Goal: Task Accomplishment & Management: Manage account settings

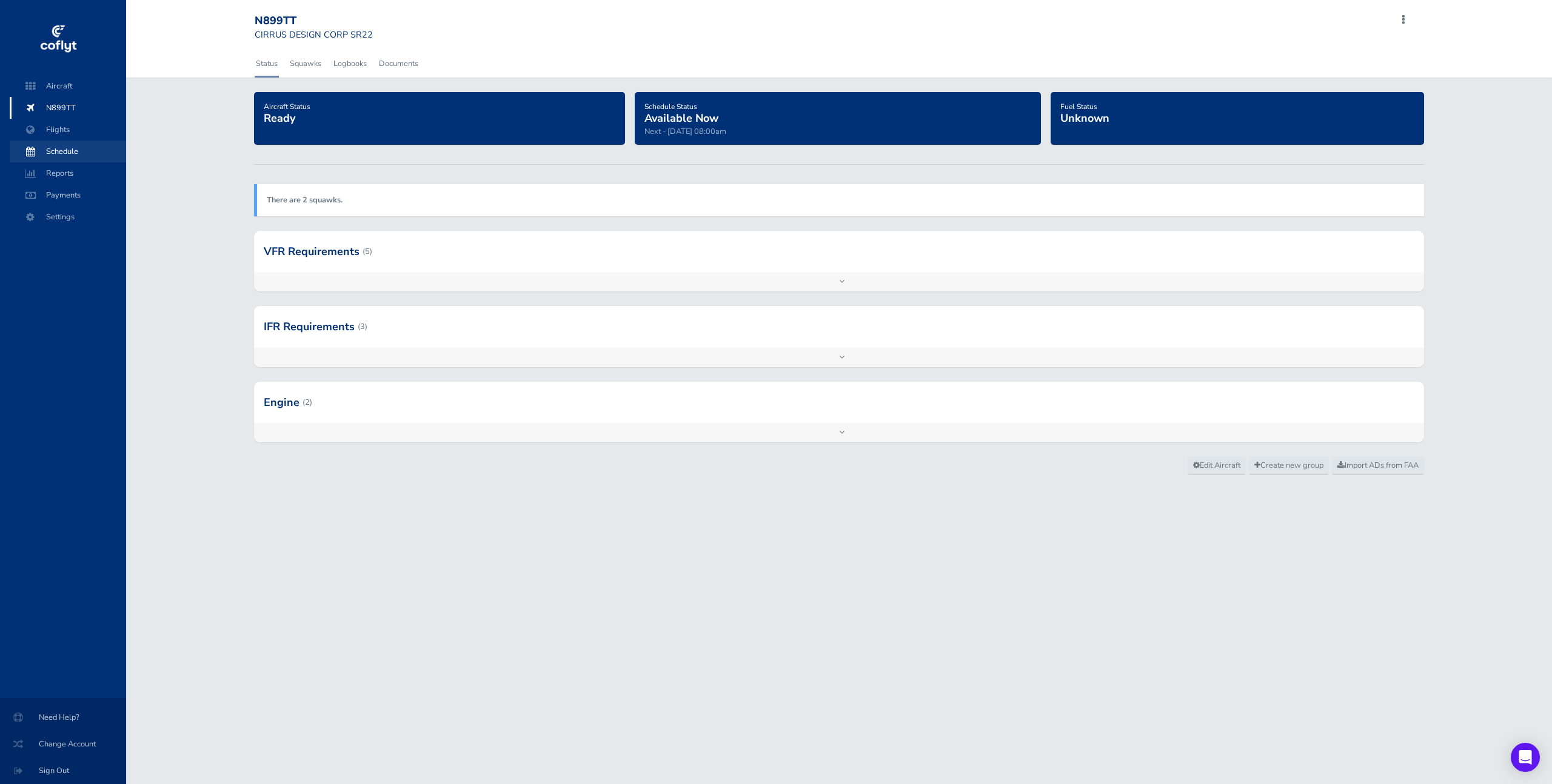
click at [85, 155] on span "Schedule" at bounding box center [68, 151] width 92 height 22
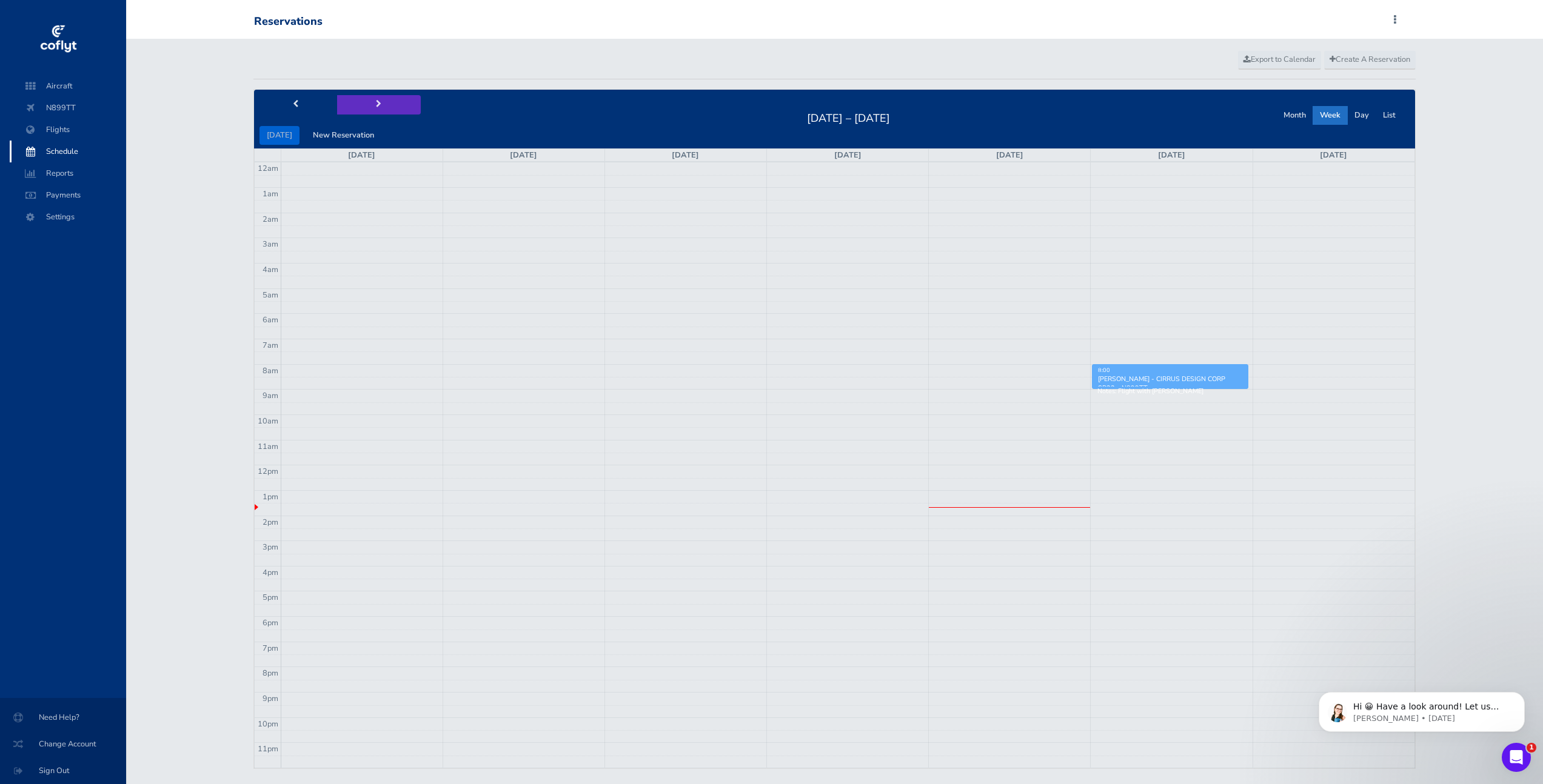
click at [365, 98] on button "next" at bounding box center [379, 105] width 83 height 19
click at [1304, 113] on button "Month" at bounding box center [1295, 115] width 37 height 19
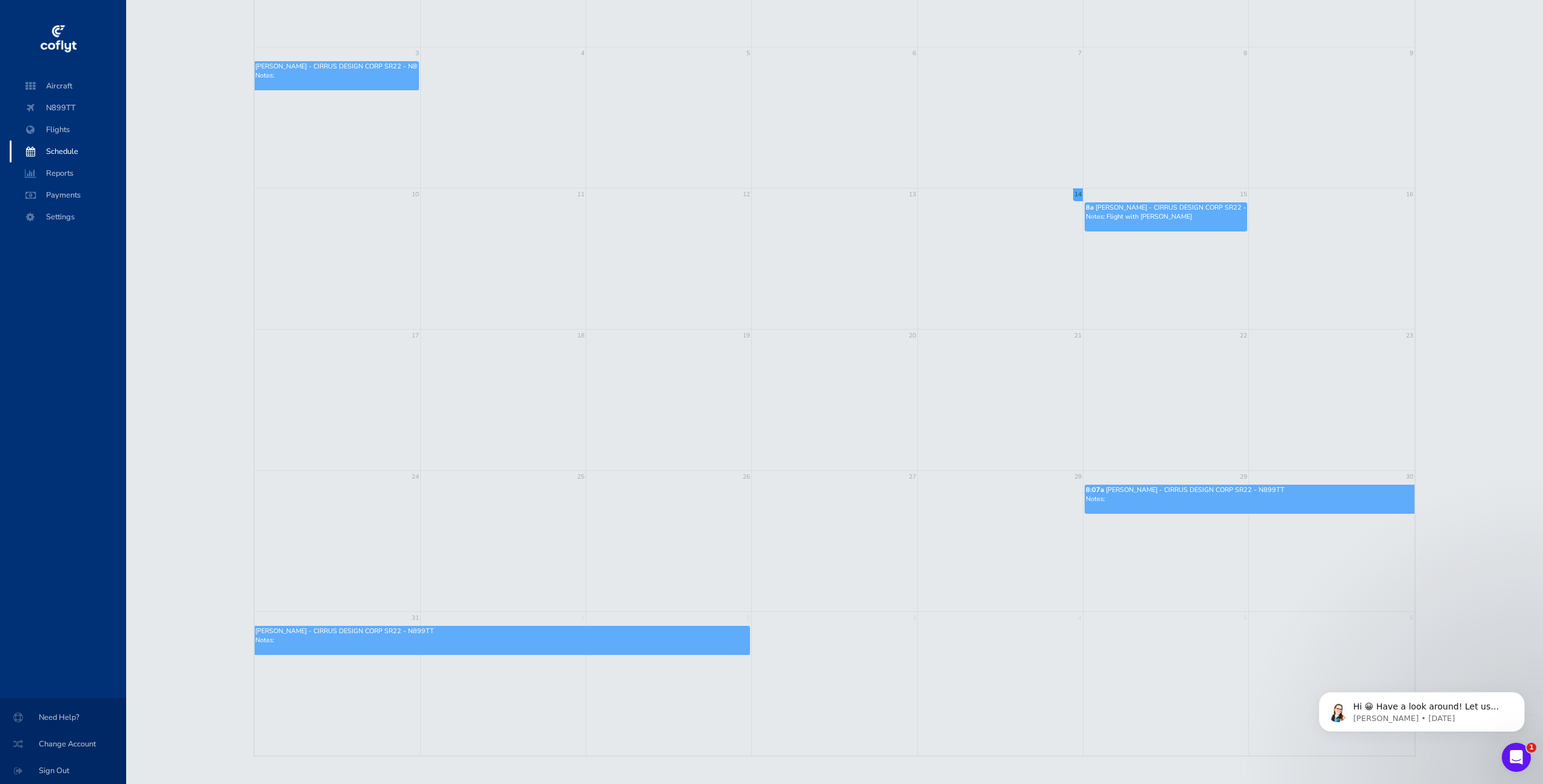
scroll to position [55, 0]
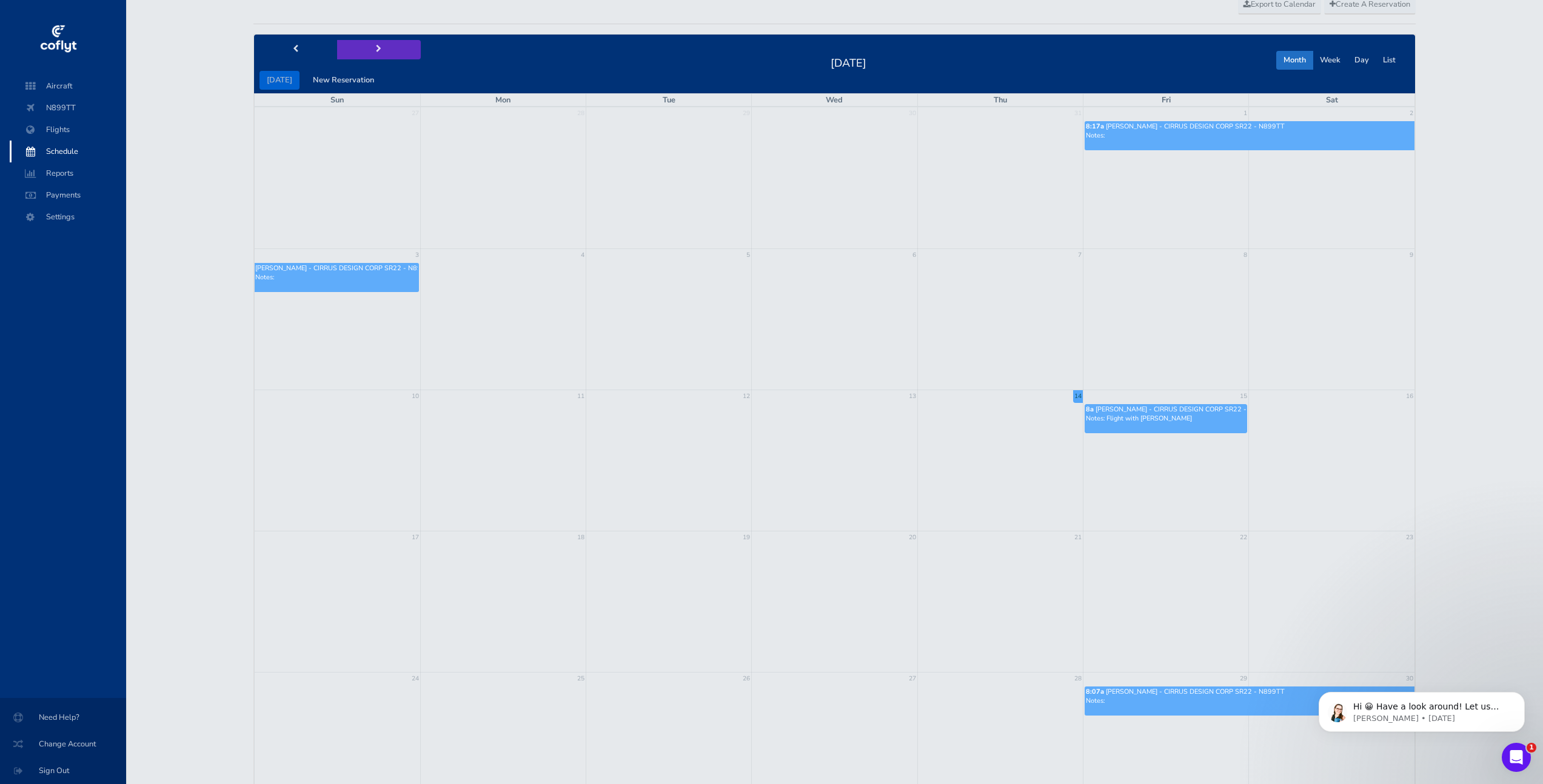
click at [370, 48] on button "next" at bounding box center [379, 50] width 83 height 19
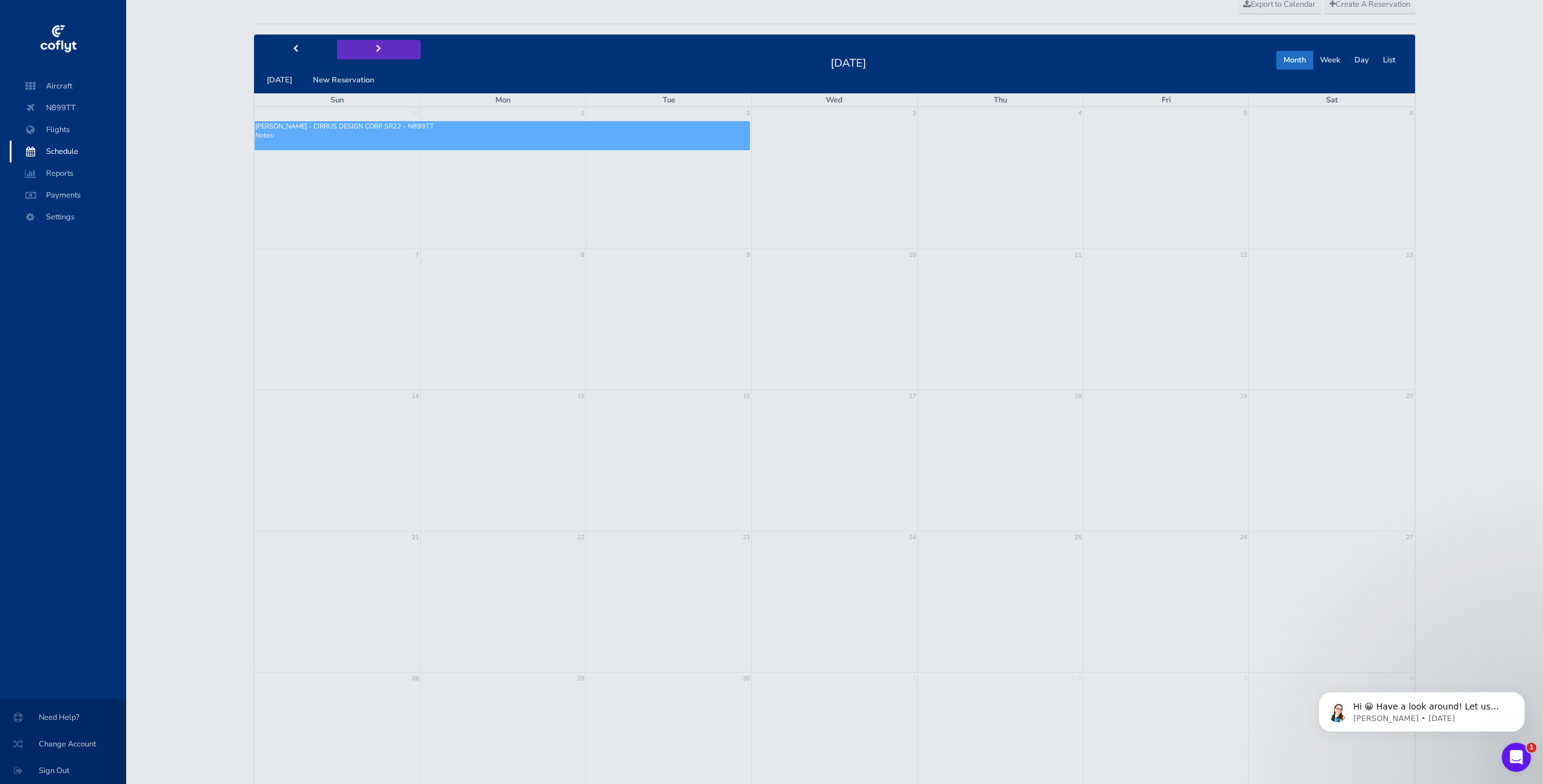
click at [370, 48] on button "next" at bounding box center [379, 50] width 83 height 19
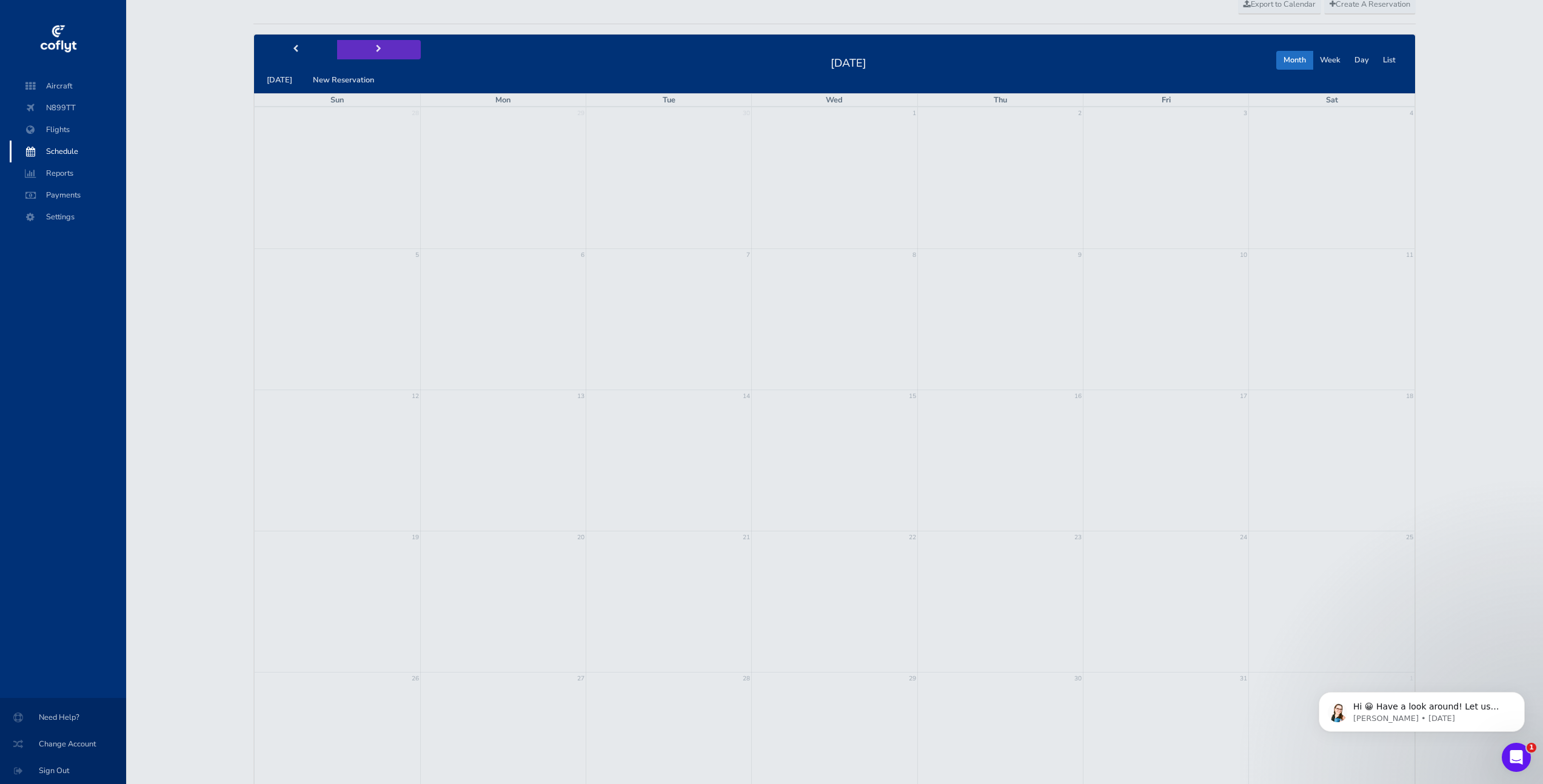
click at [370, 48] on button "next" at bounding box center [379, 50] width 83 height 19
click at [87, 85] on span "Aircraft" at bounding box center [68, 86] width 92 height 22
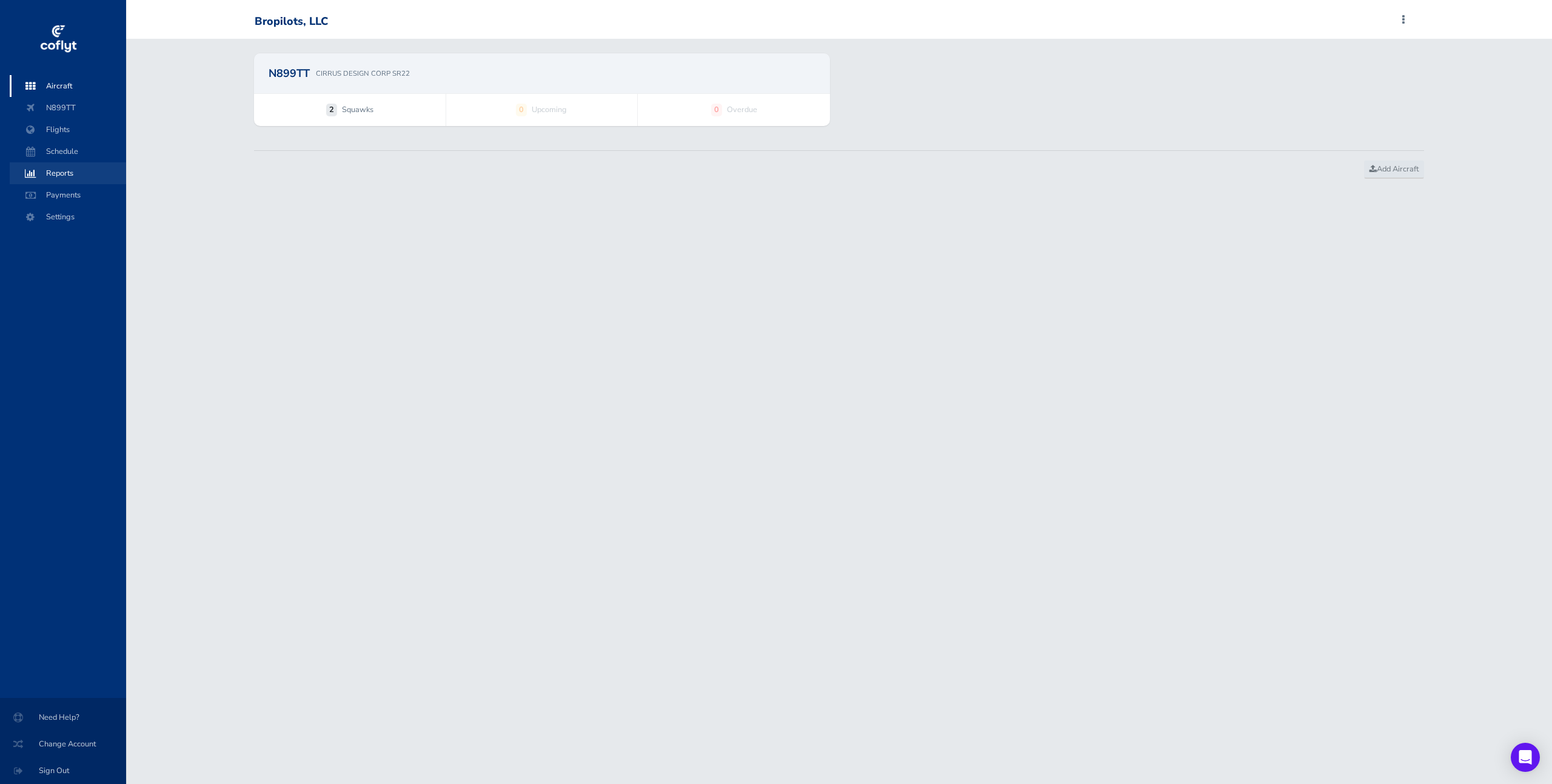
click at [80, 183] on span "Reports" at bounding box center [68, 173] width 92 height 22
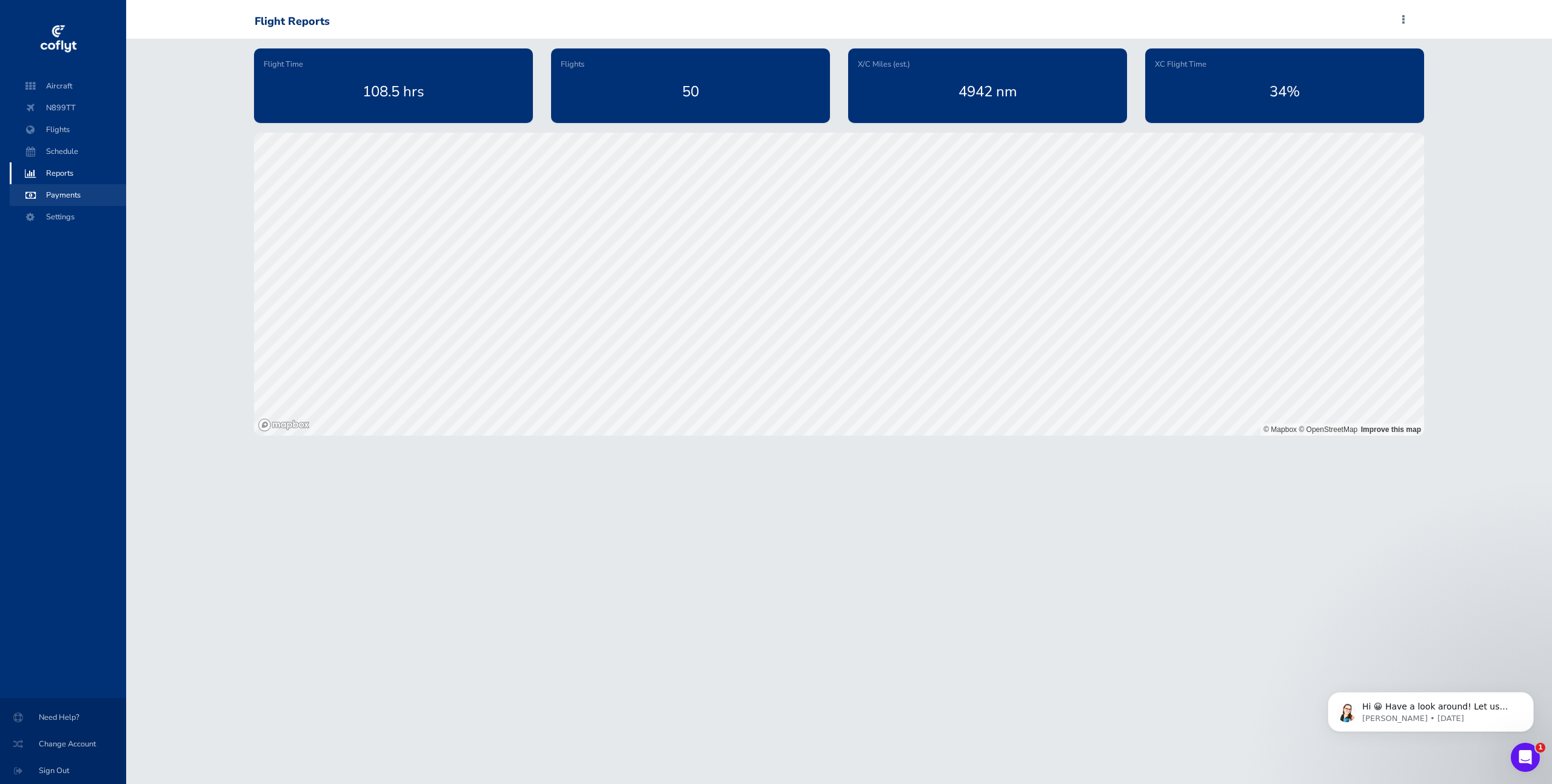
click at [72, 191] on span "Payments" at bounding box center [68, 195] width 92 height 22
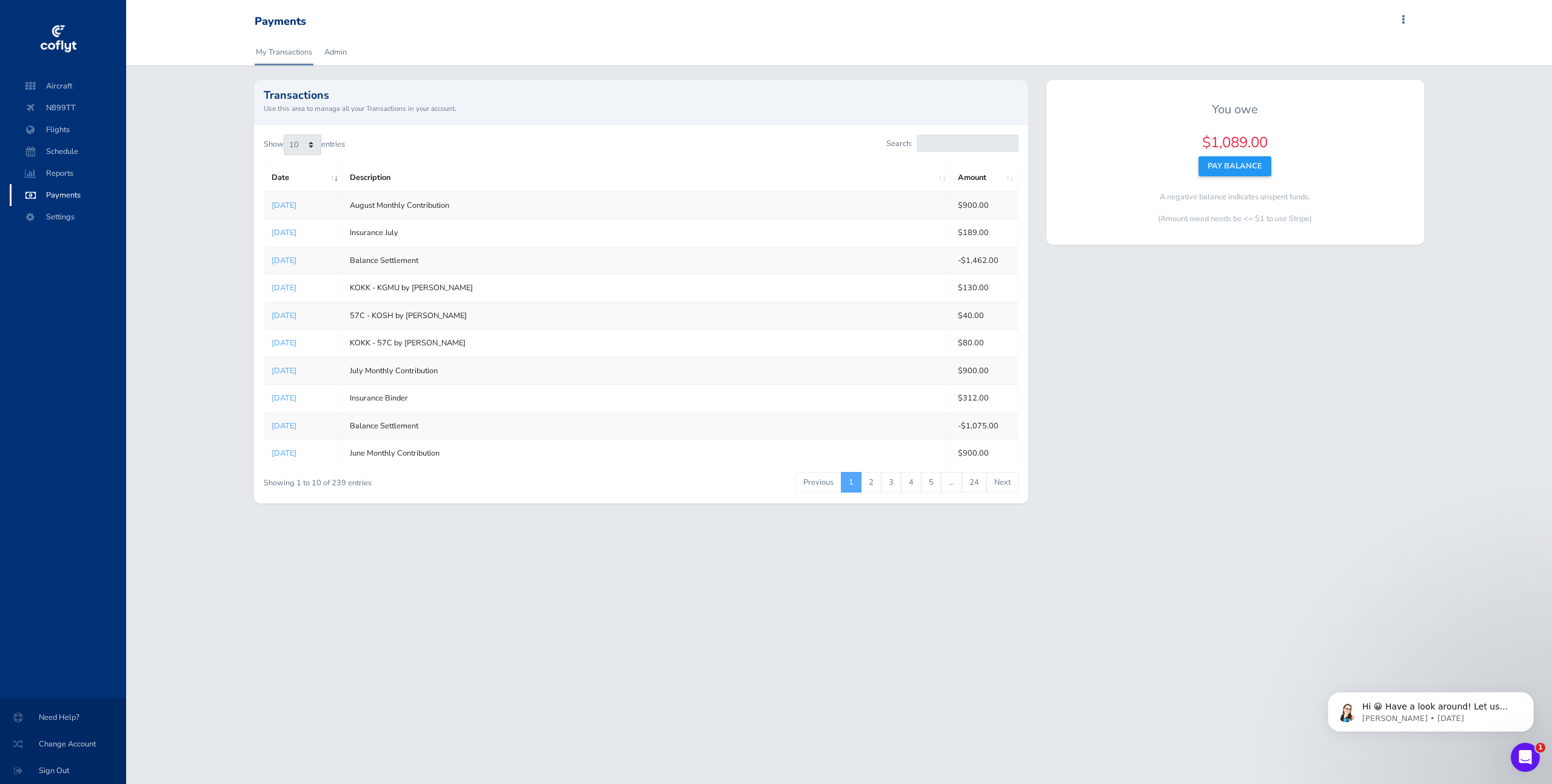
click at [1255, 387] on div "You owe $1,089.00 Pay Balance A negative balance indicates unspent funds. (Amou…" at bounding box center [1235, 299] width 396 height 437
click at [350, 58] on div "My Transactions Admin" at bounding box center [839, 52] width 1188 height 27
click at [346, 55] on link "Admin" at bounding box center [335, 52] width 25 height 27
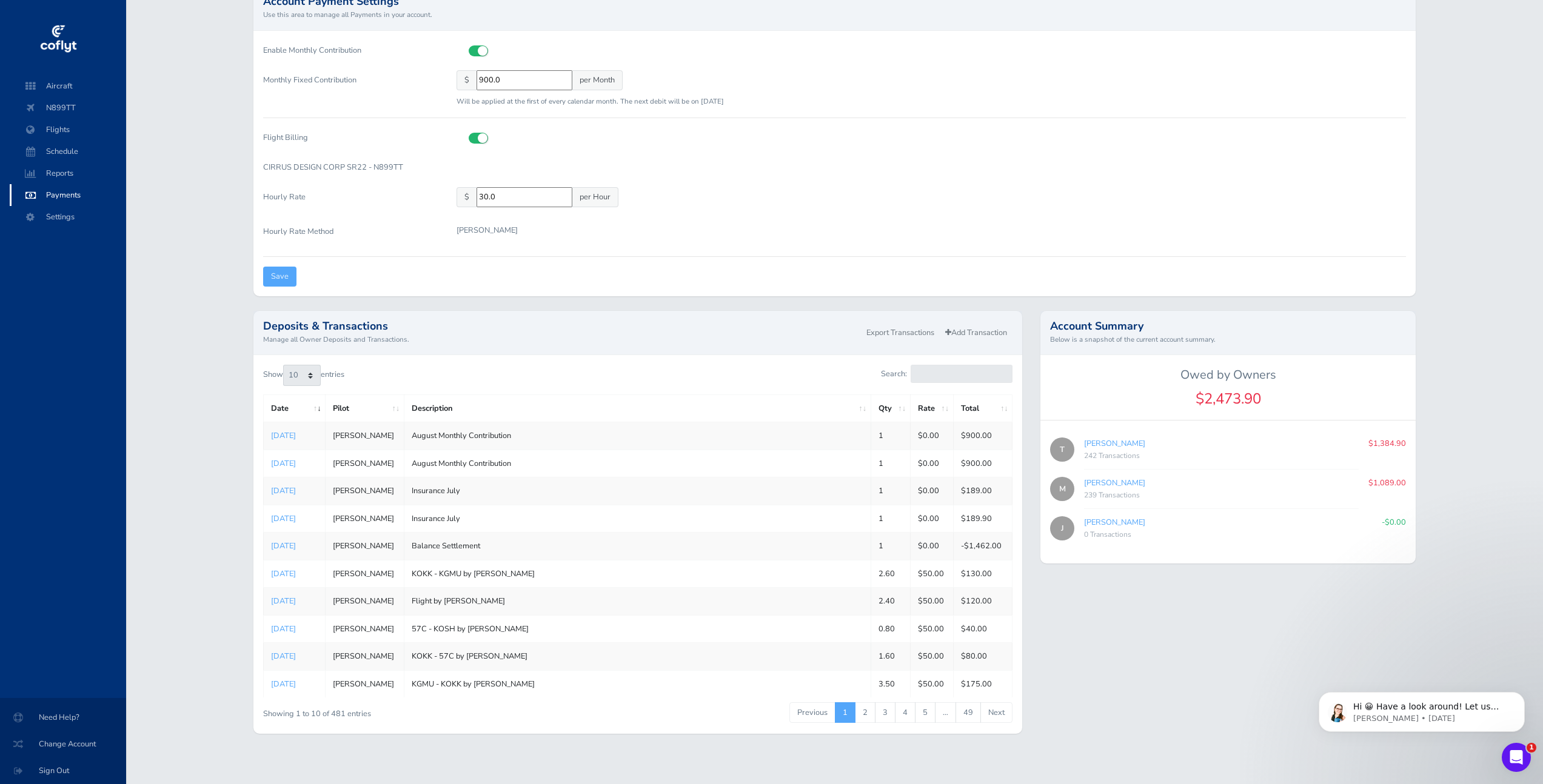
scroll to position [101, 0]
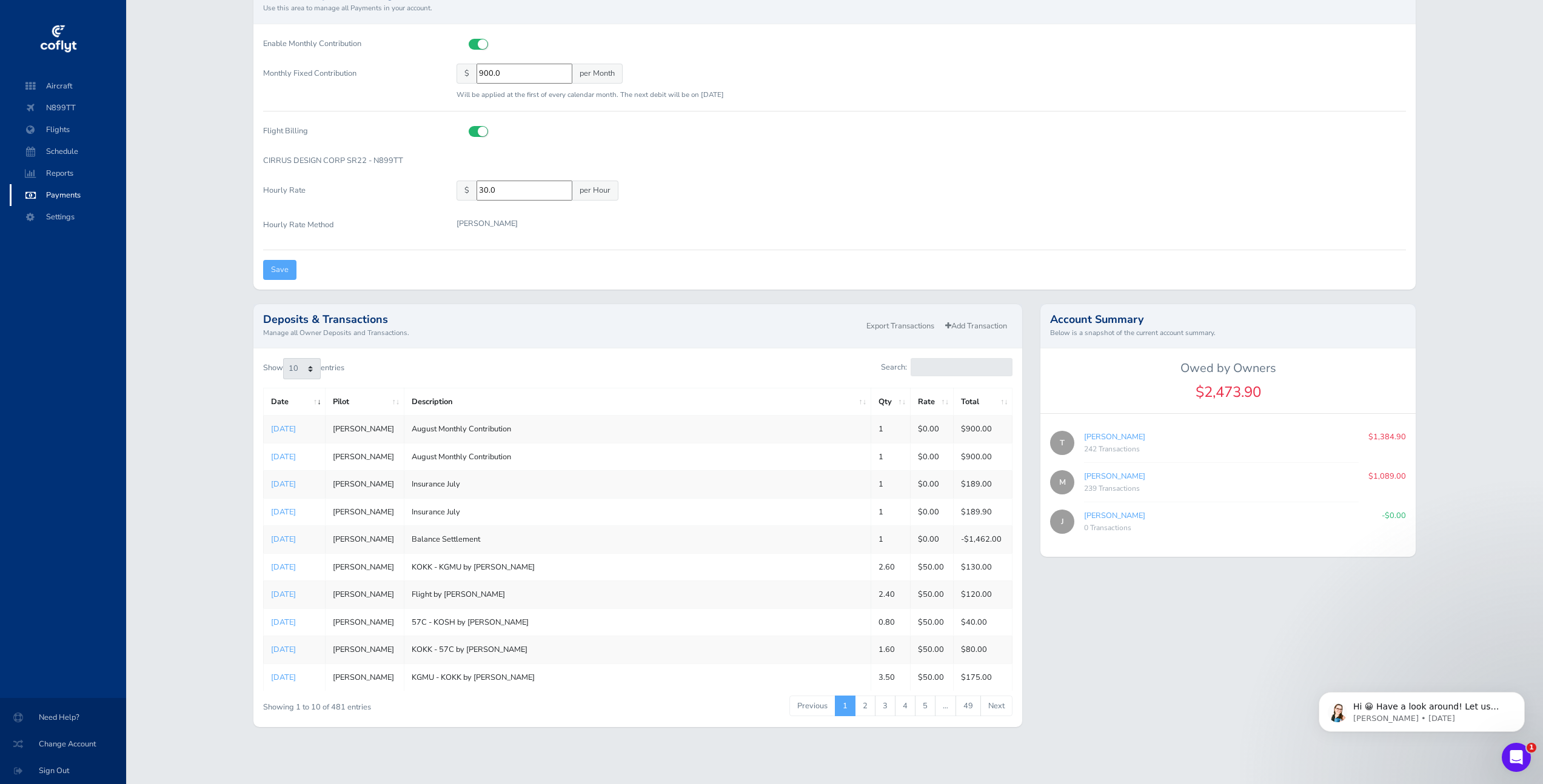
click at [199, 520] on div "My Transactions Admin Account Payment Settings Use this area to manage all Paym…" at bounding box center [835, 340] width 1417 height 803
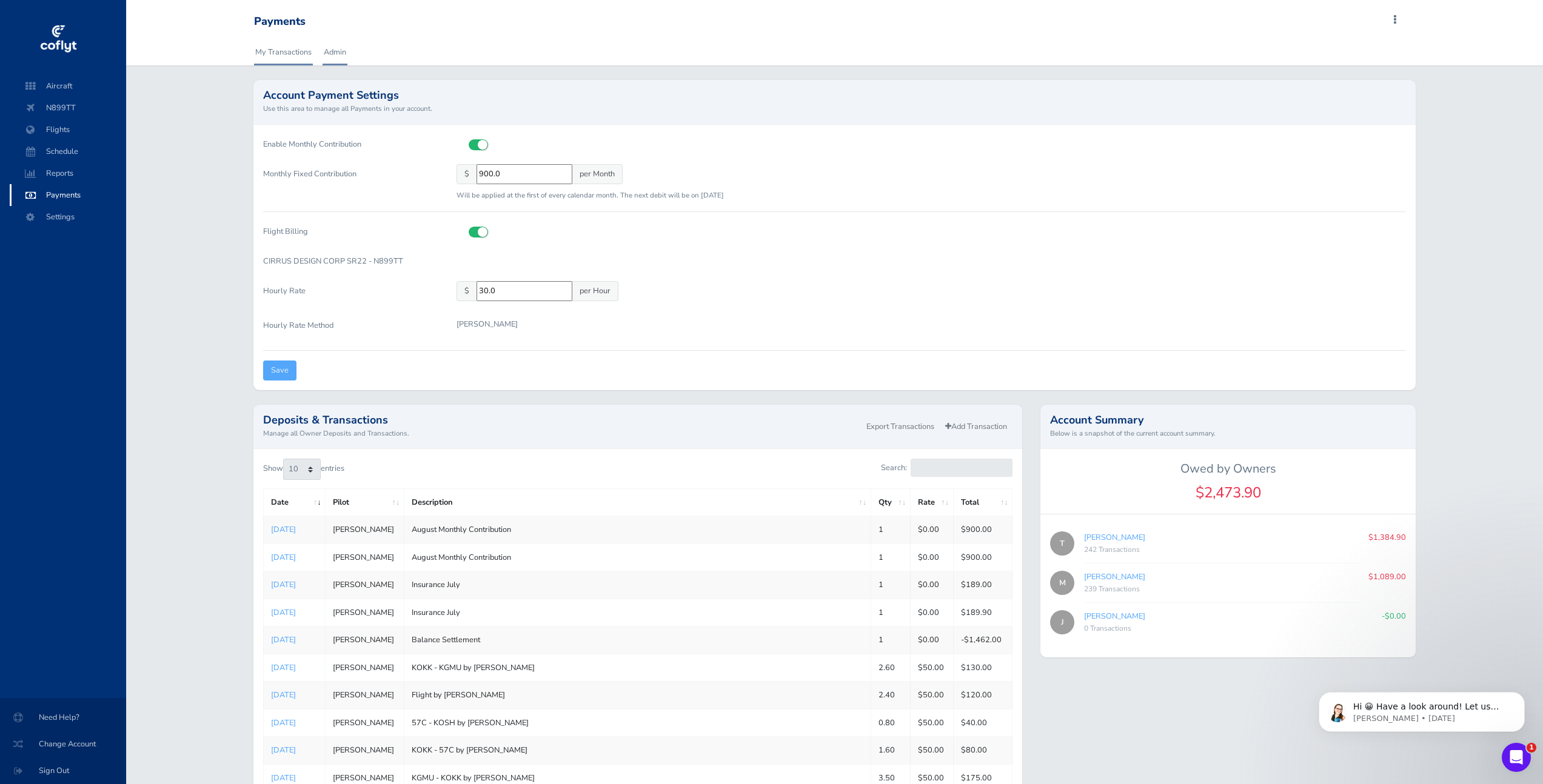
click at [287, 58] on link "My Transactions" at bounding box center [283, 52] width 59 height 27
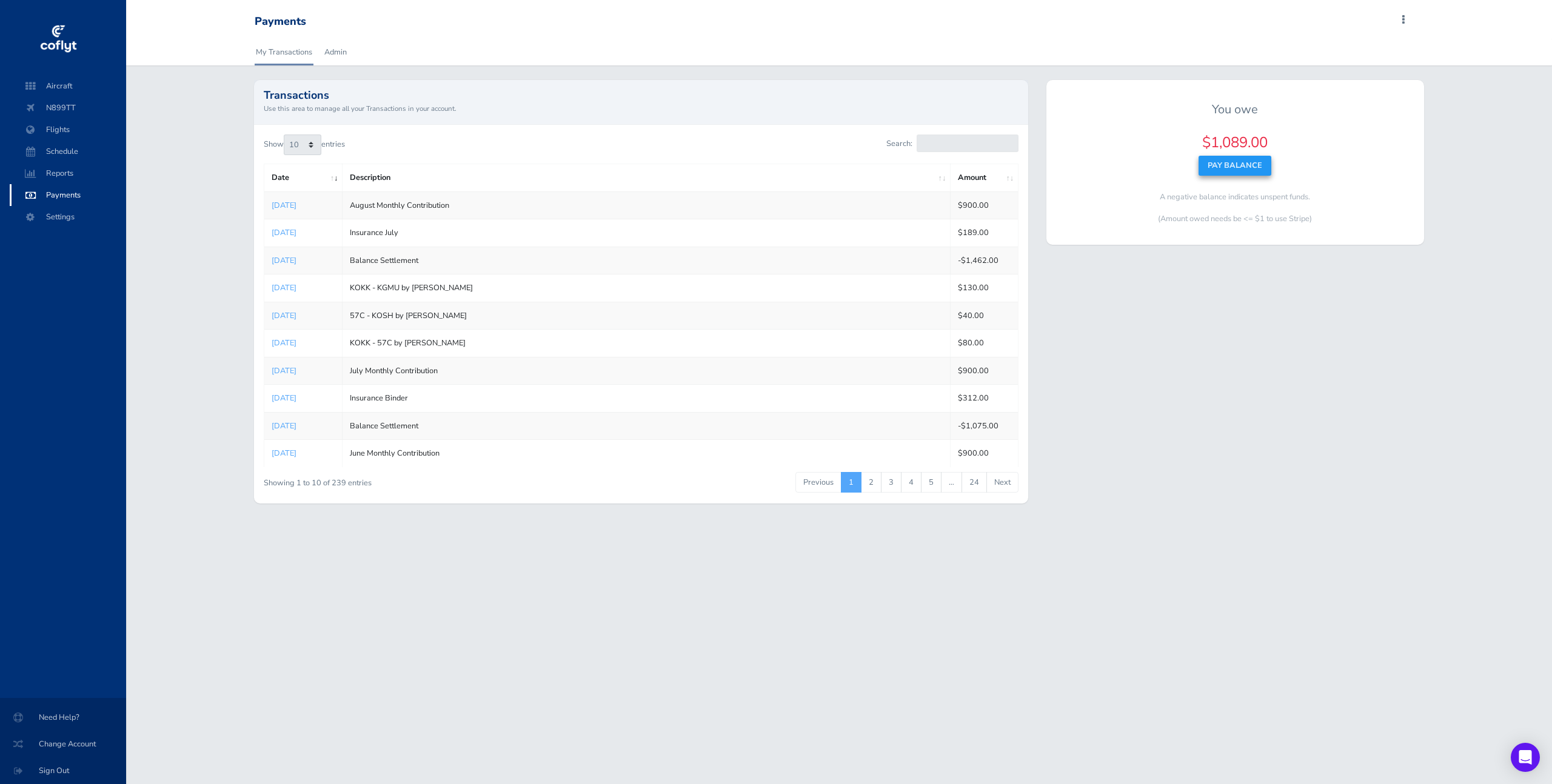
click at [1240, 166] on button "Pay Balance" at bounding box center [1235, 165] width 73 height 19
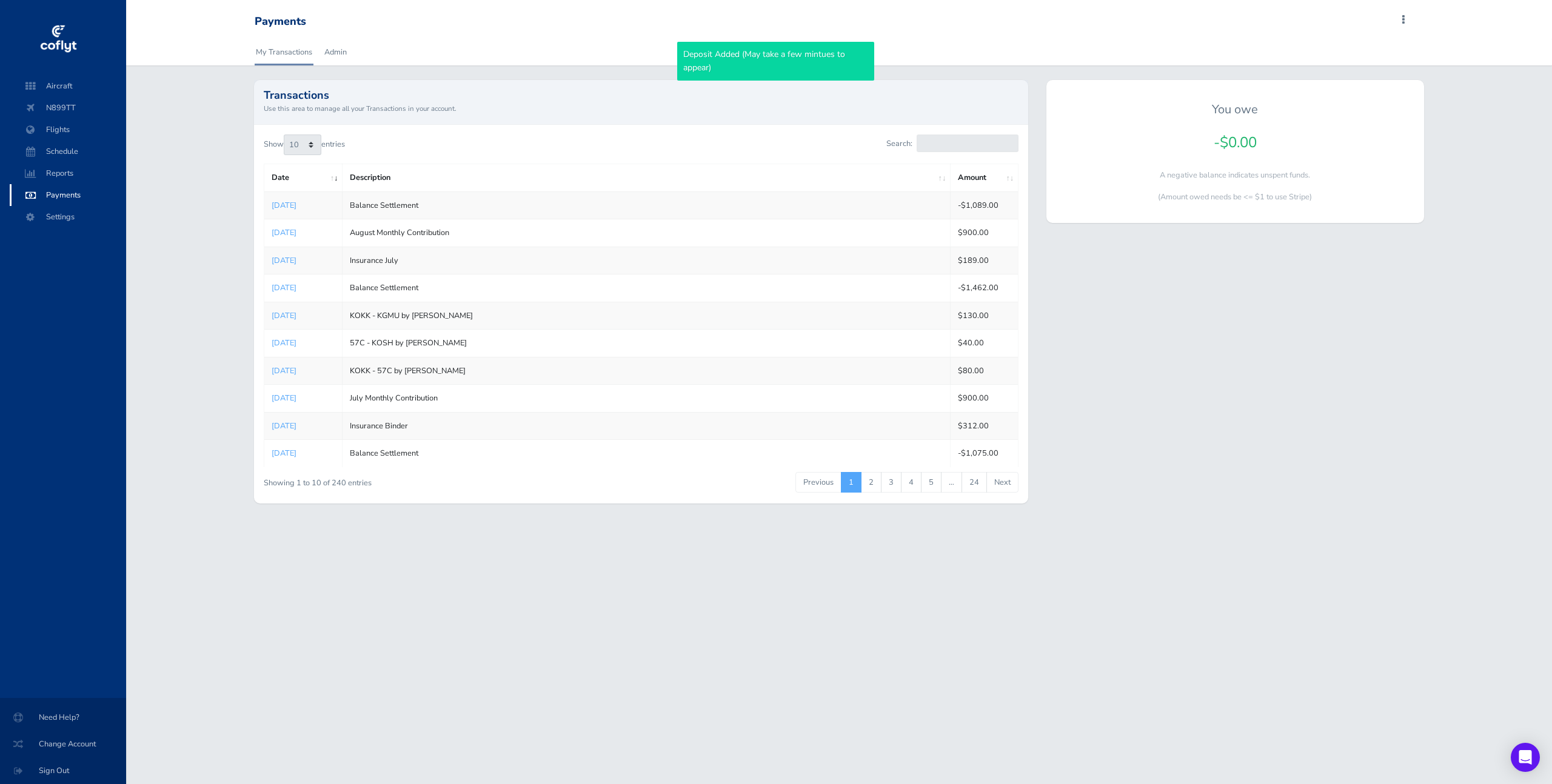
click at [1177, 377] on div "You owe -$0.00 Pay Balance A negative balance indicates unspent funds. (Amount …" at bounding box center [1235, 299] width 396 height 437
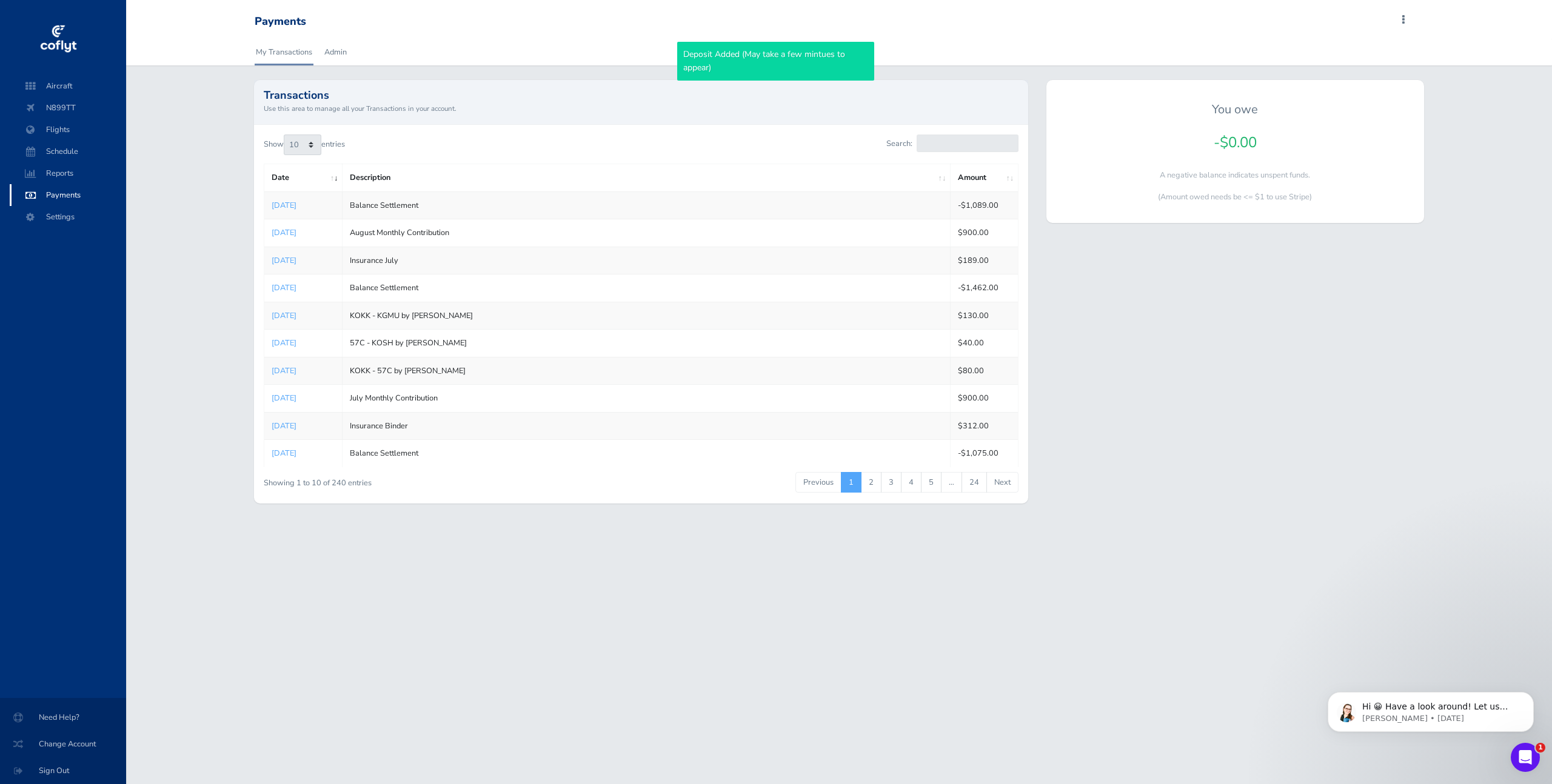
click at [208, 312] on div "My Transactions Admin Transactions Use this area to manage all your Transaction…" at bounding box center [839, 278] width 1426 height 479
click at [340, 51] on link "Admin" at bounding box center [335, 52] width 25 height 27
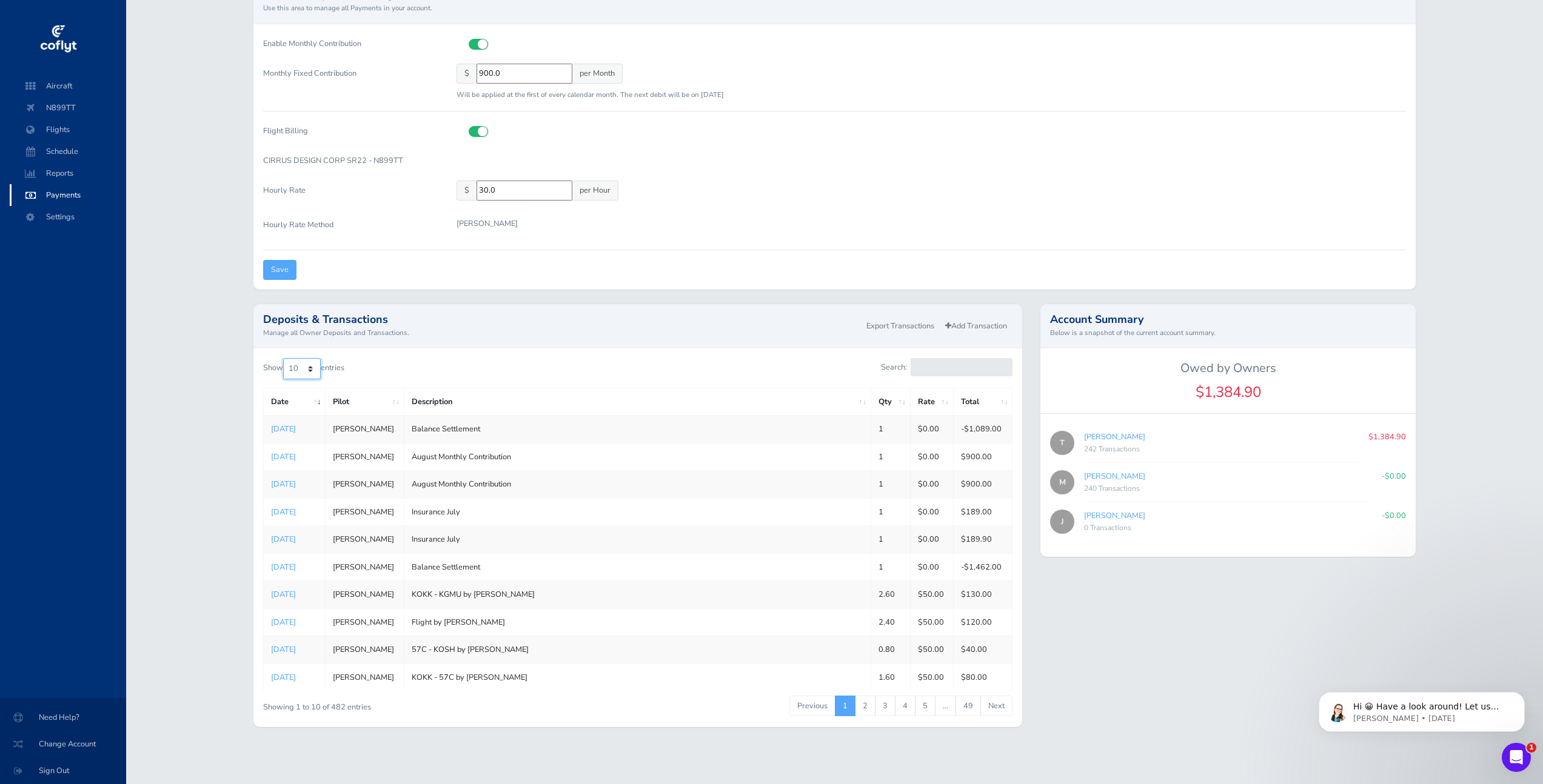
click at [307, 367] on select "10 25 50 100" at bounding box center [302, 368] width 38 height 21
select select "100"
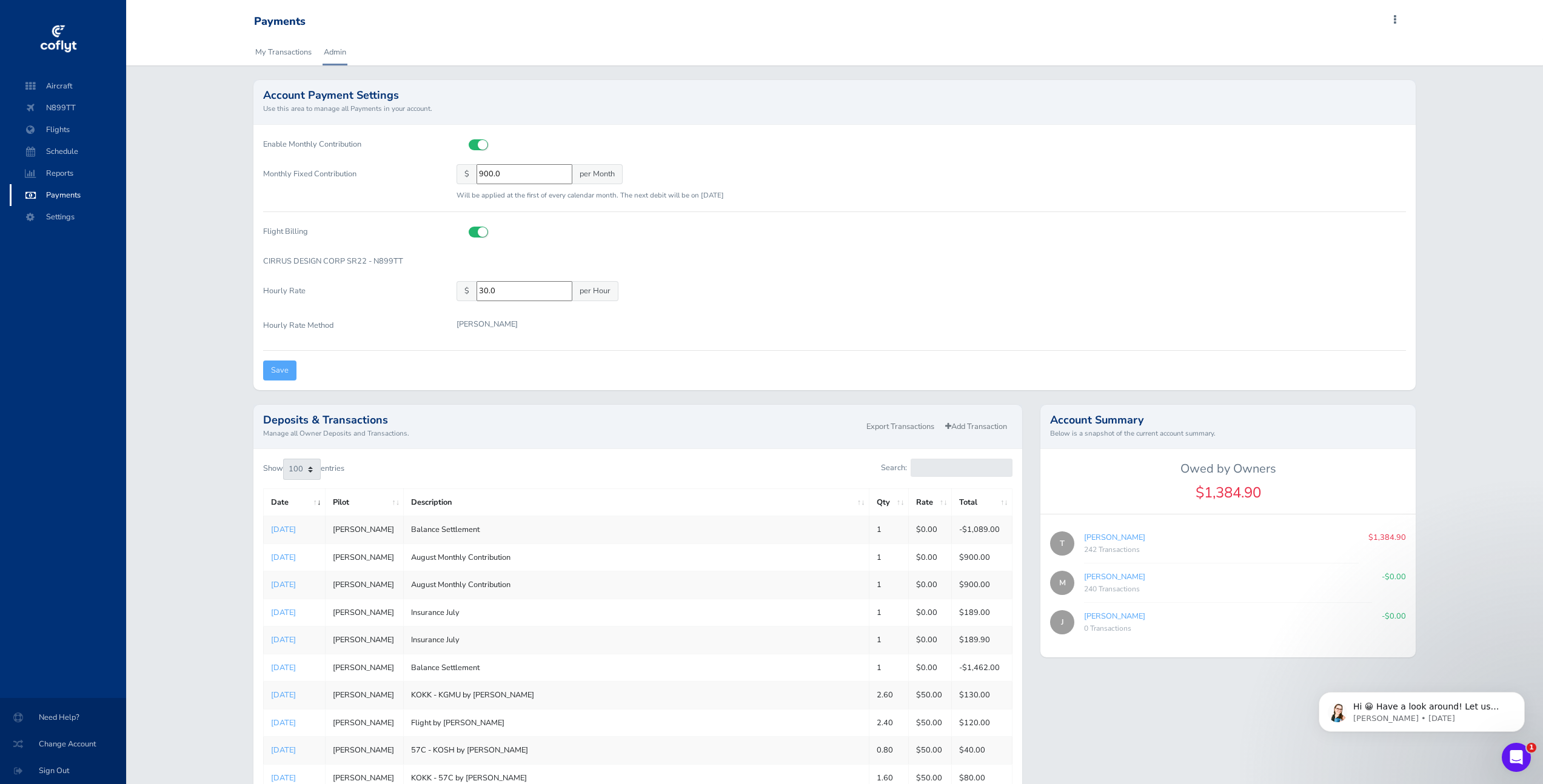
drag, startPoint x: 199, startPoint y: 298, endPoint x: 229, endPoint y: 110, distance: 190.4
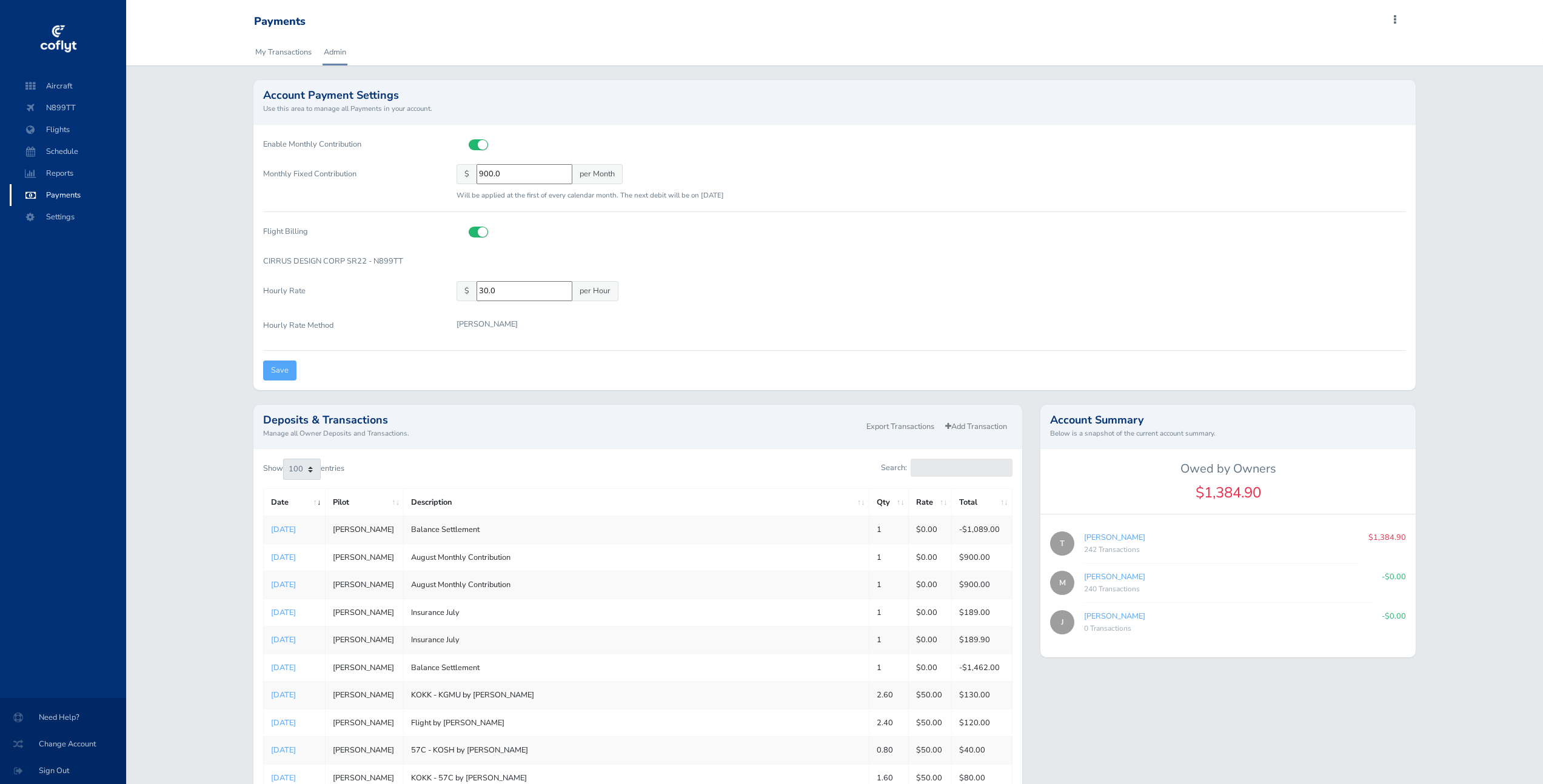
select select "100"
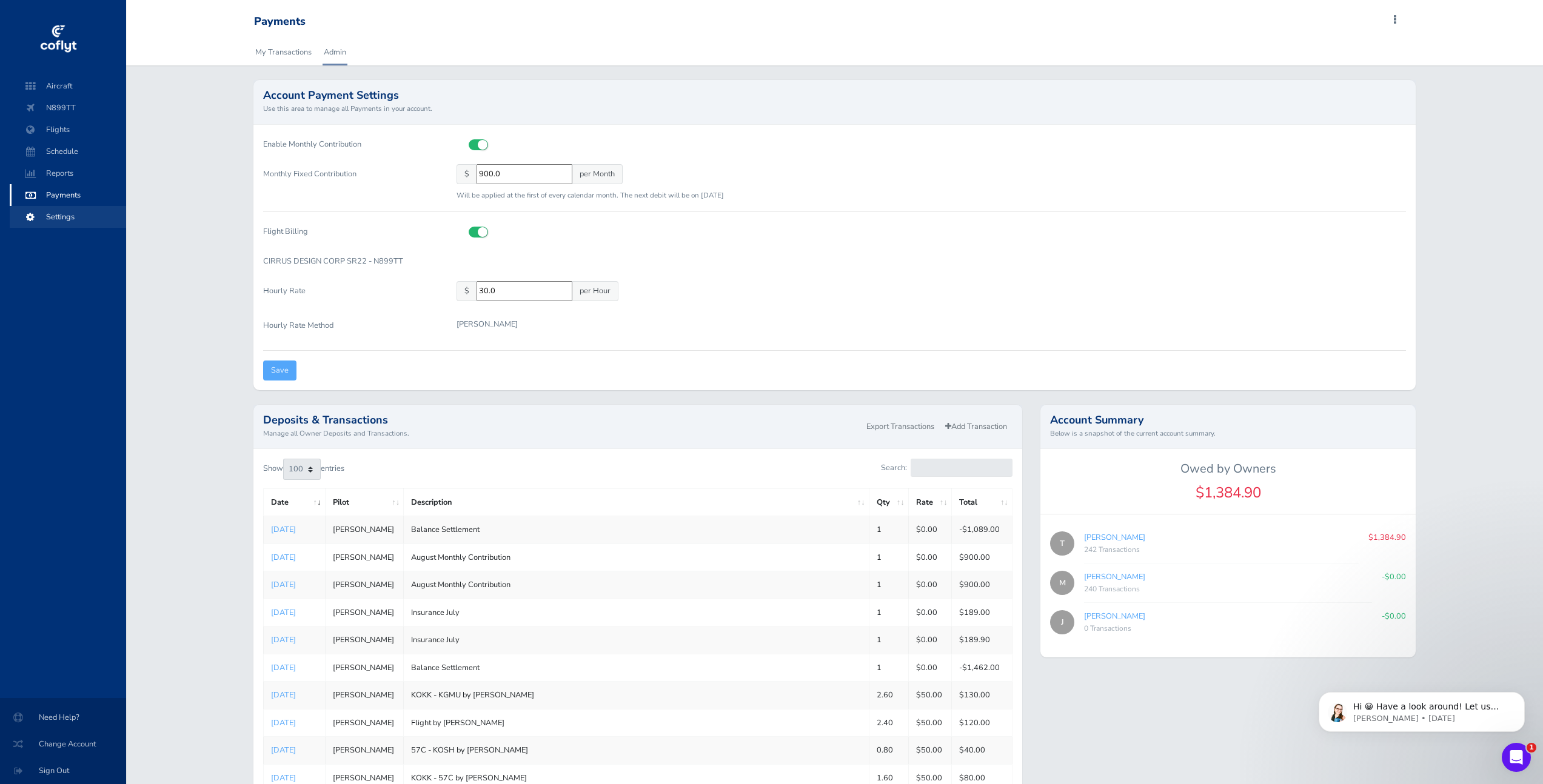
click at [80, 216] on span "Settings" at bounding box center [68, 217] width 92 height 22
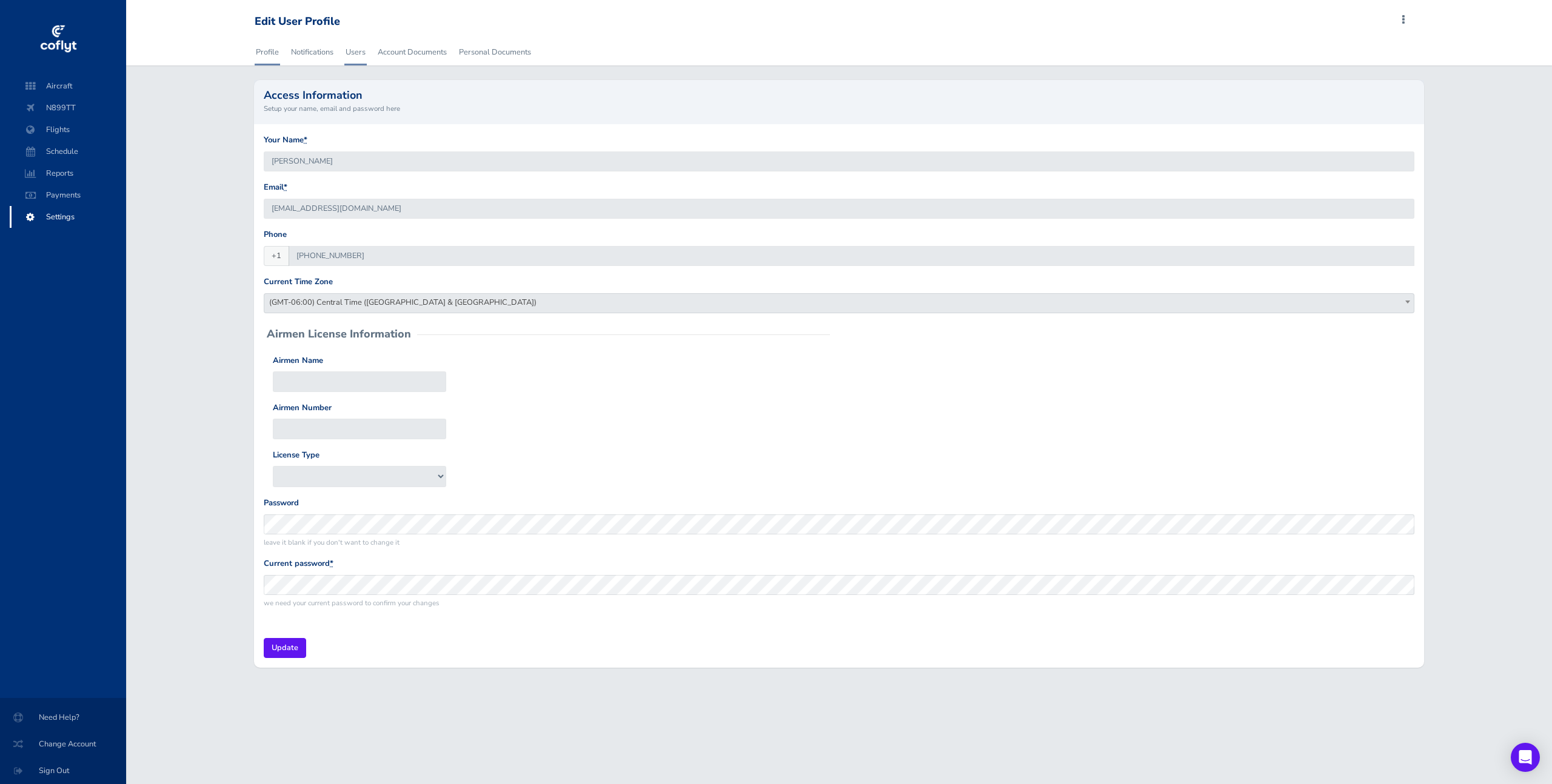
click at [354, 54] on link "Users" at bounding box center [356, 52] width 23 height 27
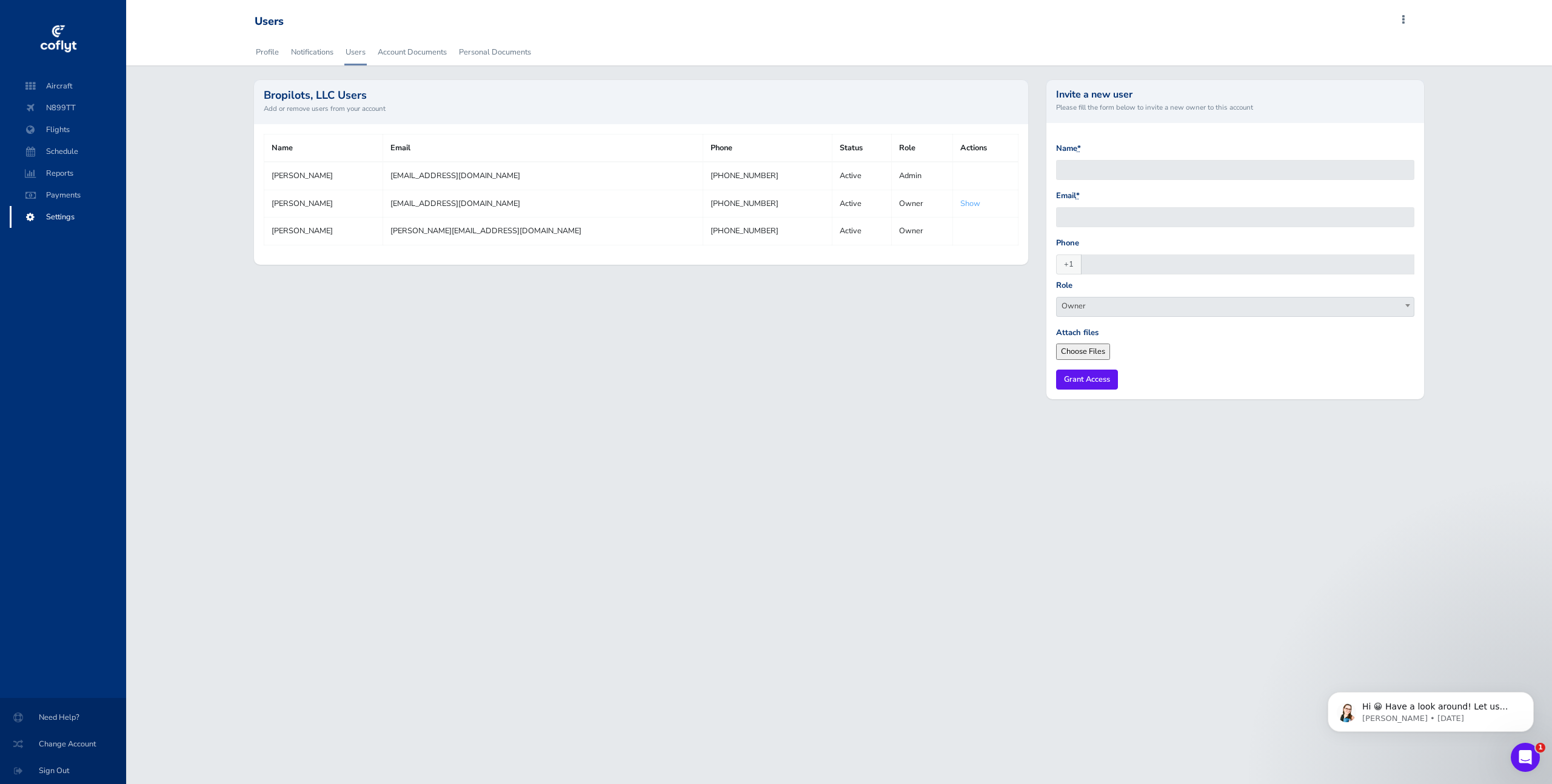
click at [976, 355] on div "Bropilots, LLC Users Add or remove users from your account Name Email Phone Sta…" at bounding box center [641, 247] width 793 height 334
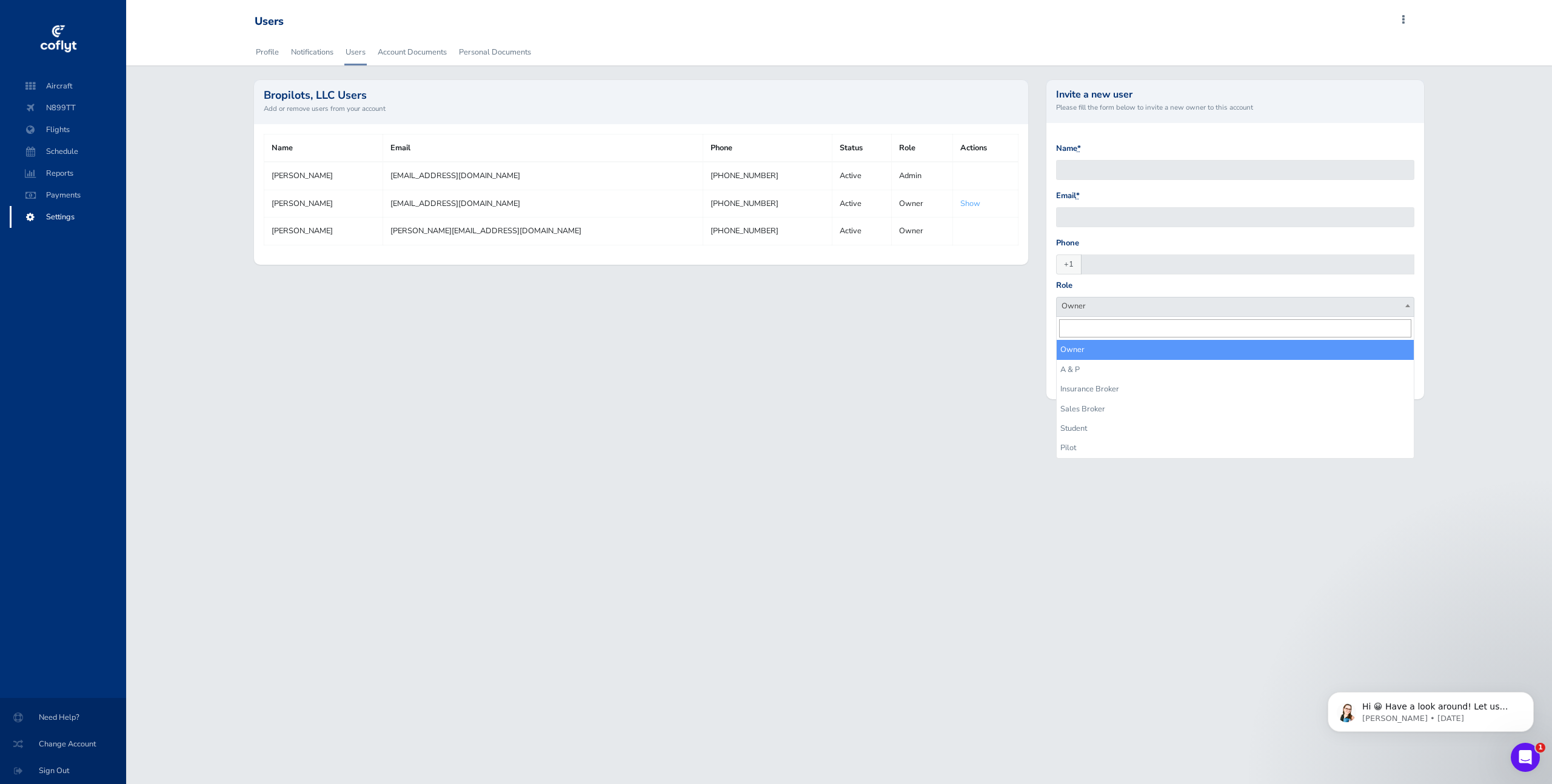
click at [1174, 305] on span "Owner" at bounding box center [1235, 306] width 357 height 17
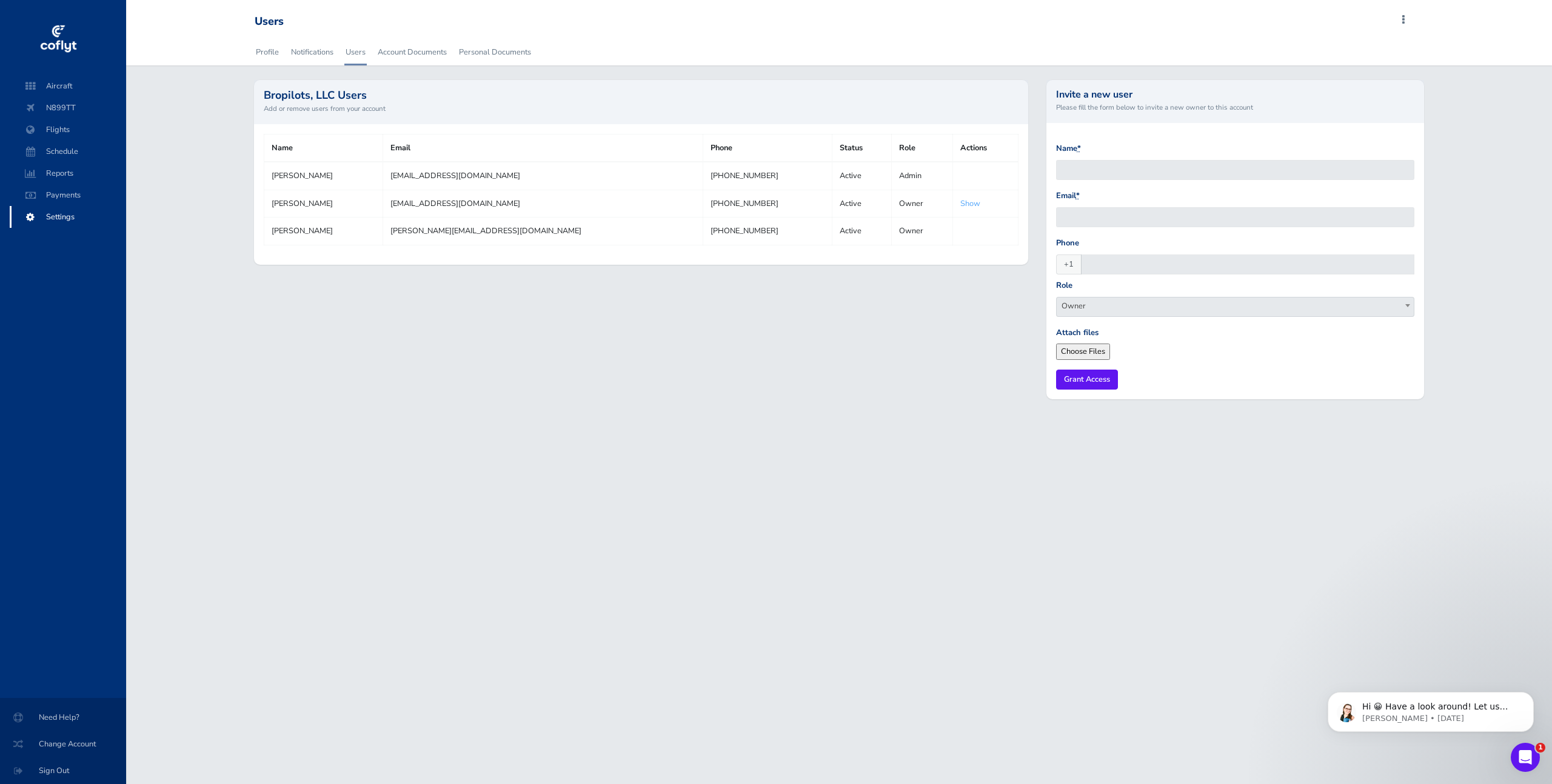
drag, startPoint x: 1378, startPoint y: 547, endPoint x: 1155, endPoint y: 511, distance: 225.9
click at [1378, 546] on div "Users Add Squawk Add Flight Add Reservation M Profile Settings Users Aircraft D…" at bounding box center [839, 392] width 1426 height 784
click at [715, 485] on div "Users Add Squawk Add Flight Add Reservation M Profile Settings Users Aircraft D…" at bounding box center [839, 392] width 1426 height 784
click at [218, 306] on div "Profile Notifications Users Account Documents Personal Documents Bropilots, LLC…" at bounding box center [839, 226] width 1426 height 375
click at [77, 194] on span "Payments" at bounding box center [68, 195] width 92 height 22
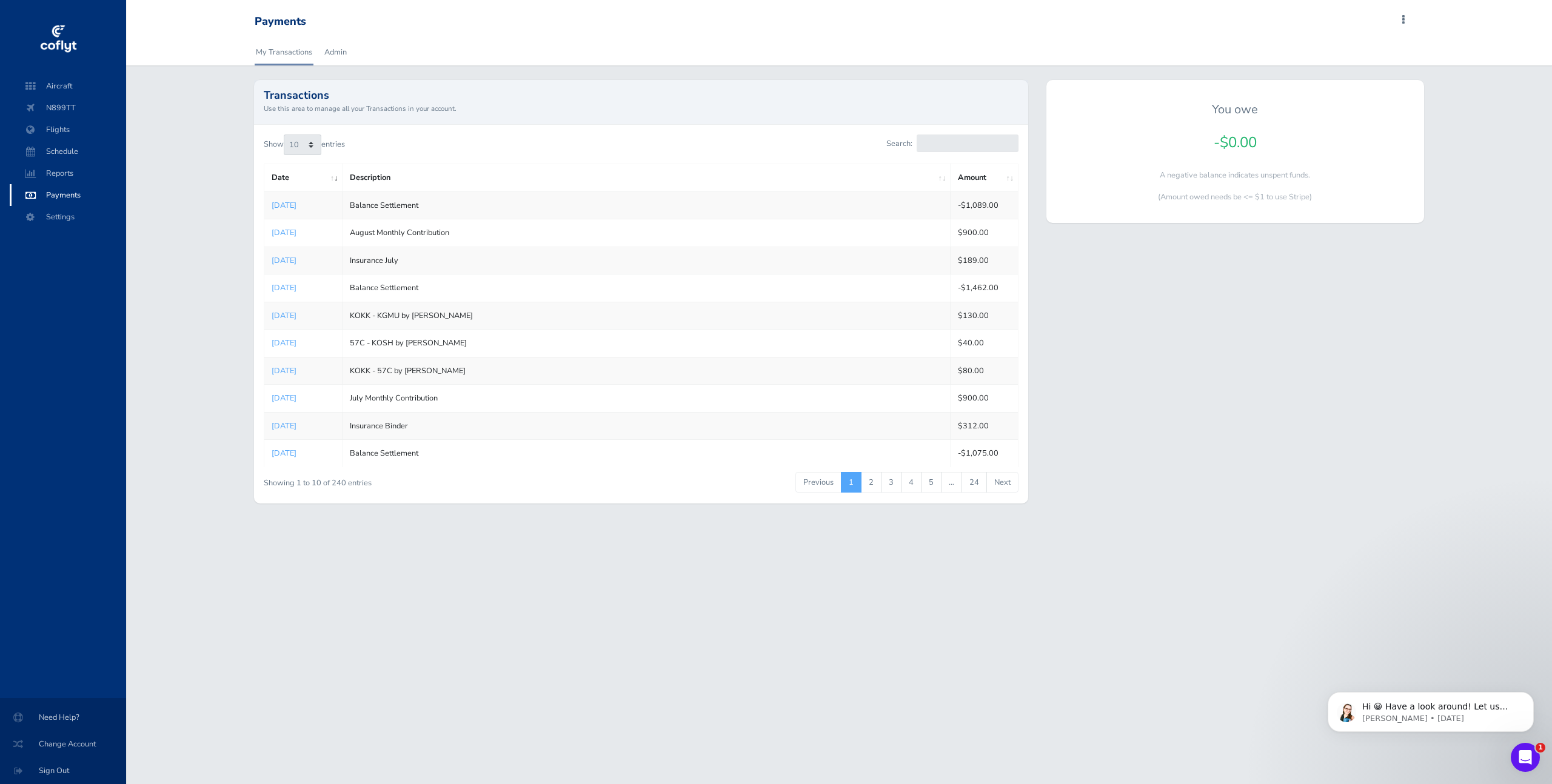
click at [221, 174] on div "My Transactions Admin Transactions Use this area to manage all your Transaction…" at bounding box center [839, 278] width 1426 height 479
click at [327, 51] on link "Admin" at bounding box center [335, 52] width 25 height 27
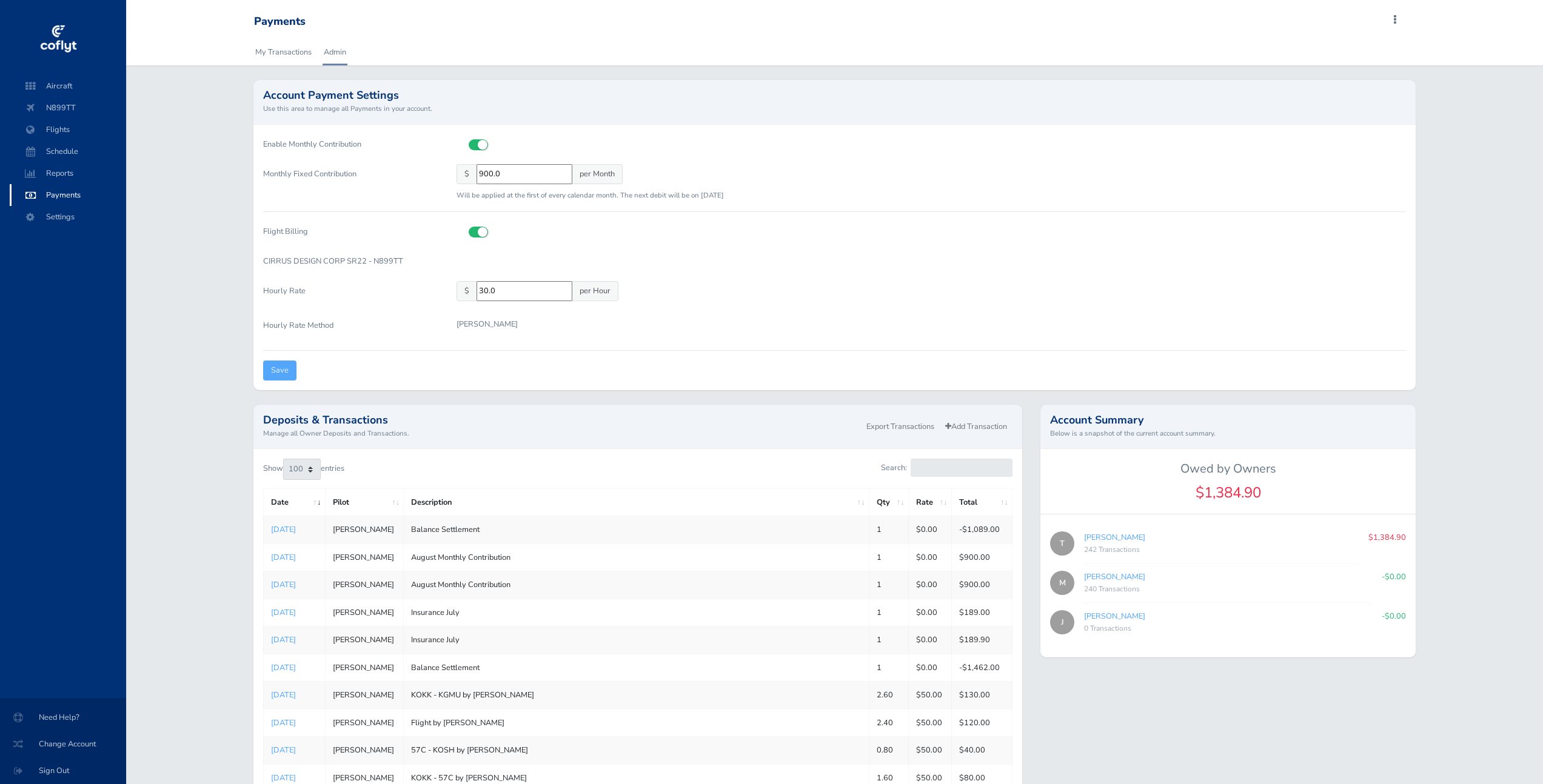
select select "100"
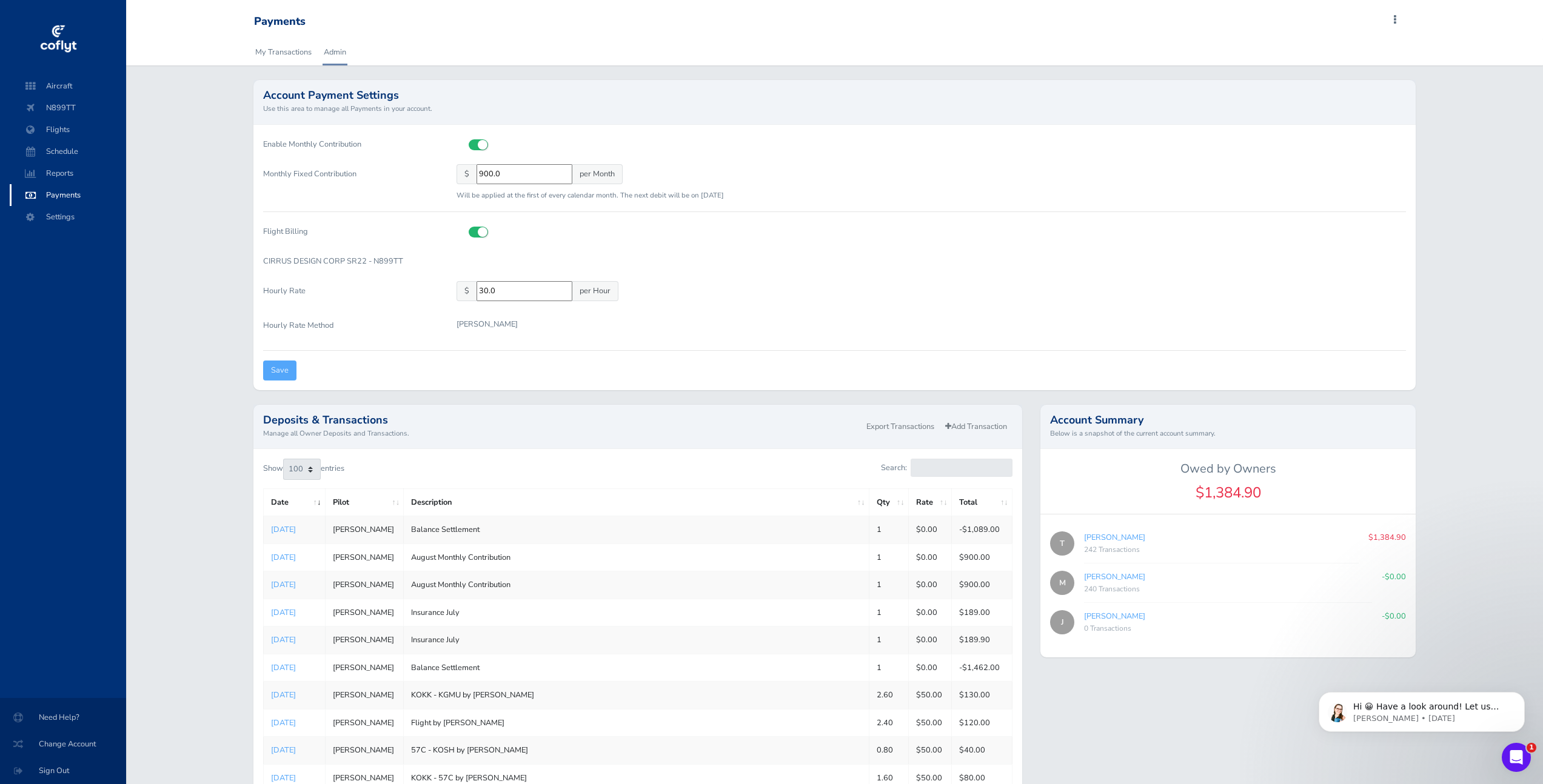
click at [66, 219] on span "Settings" at bounding box center [68, 217] width 92 height 22
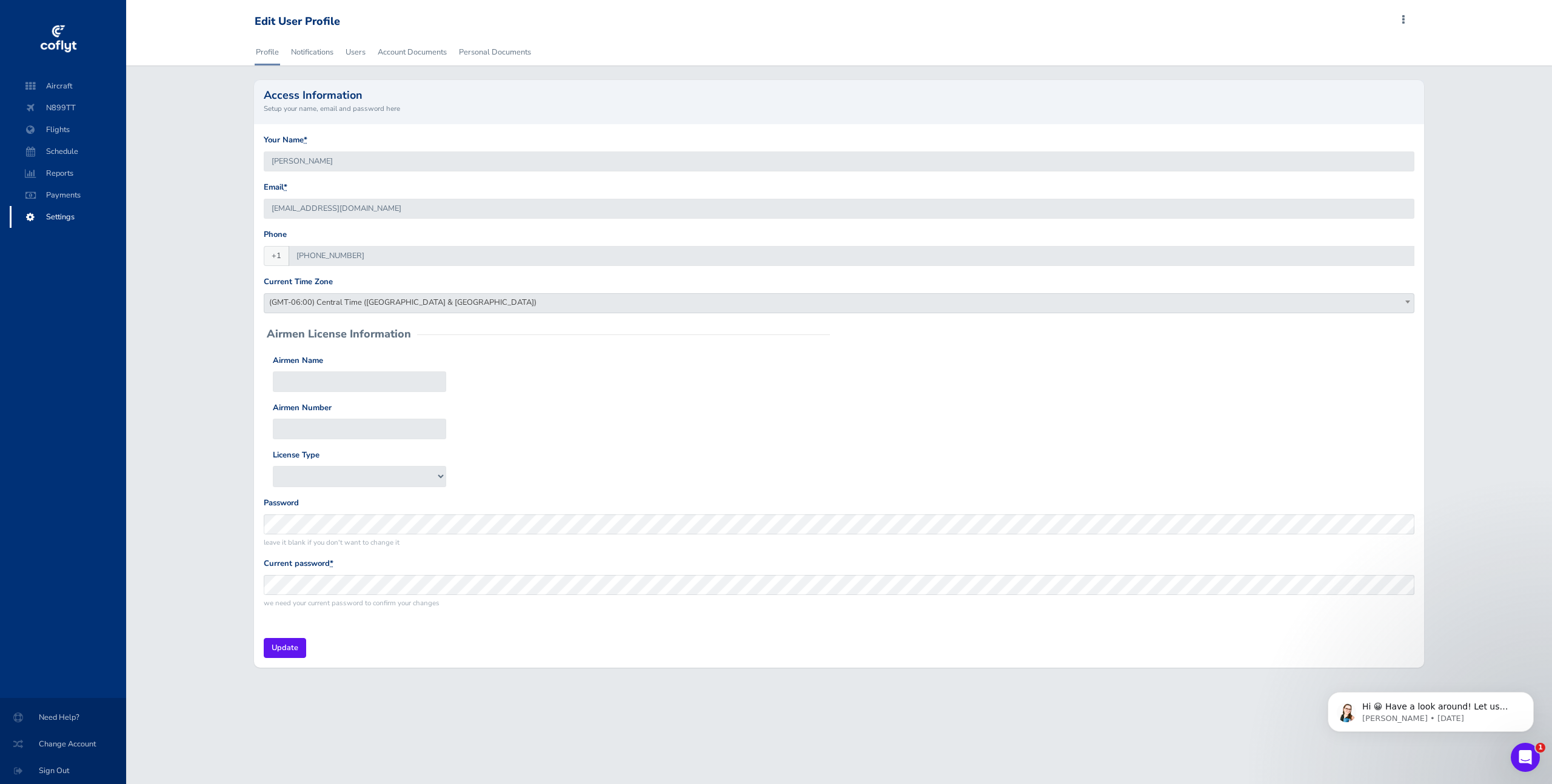
click at [191, 139] on div "Profile Notifications Users Account Documents Personal Documents Access Informa…" at bounding box center [839, 360] width 1426 height 644
click at [65, 195] on span "Payments" at bounding box center [68, 195] width 92 height 22
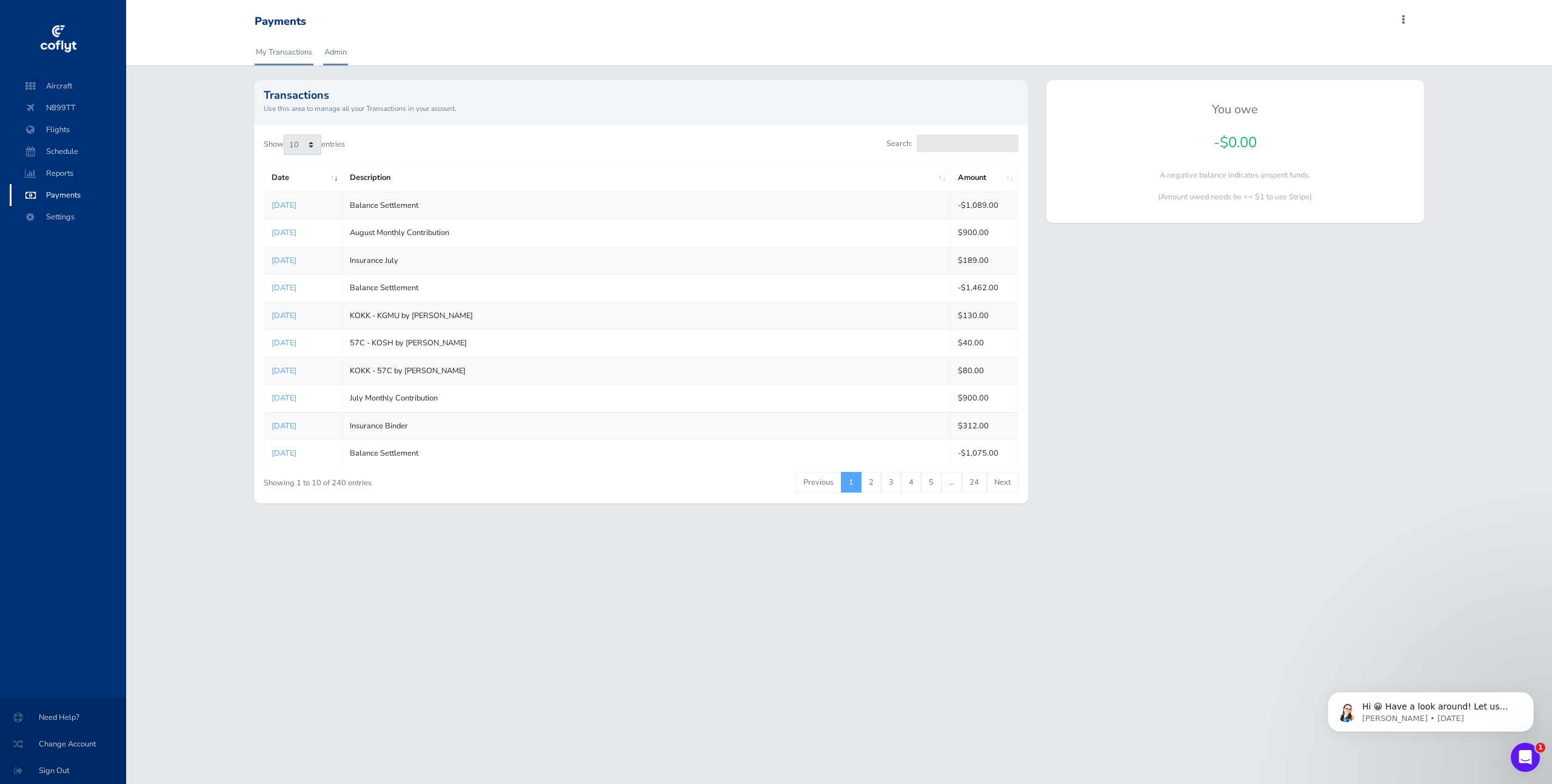
click at [340, 52] on link "Admin" at bounding box center [335, 52] width 25 height 27
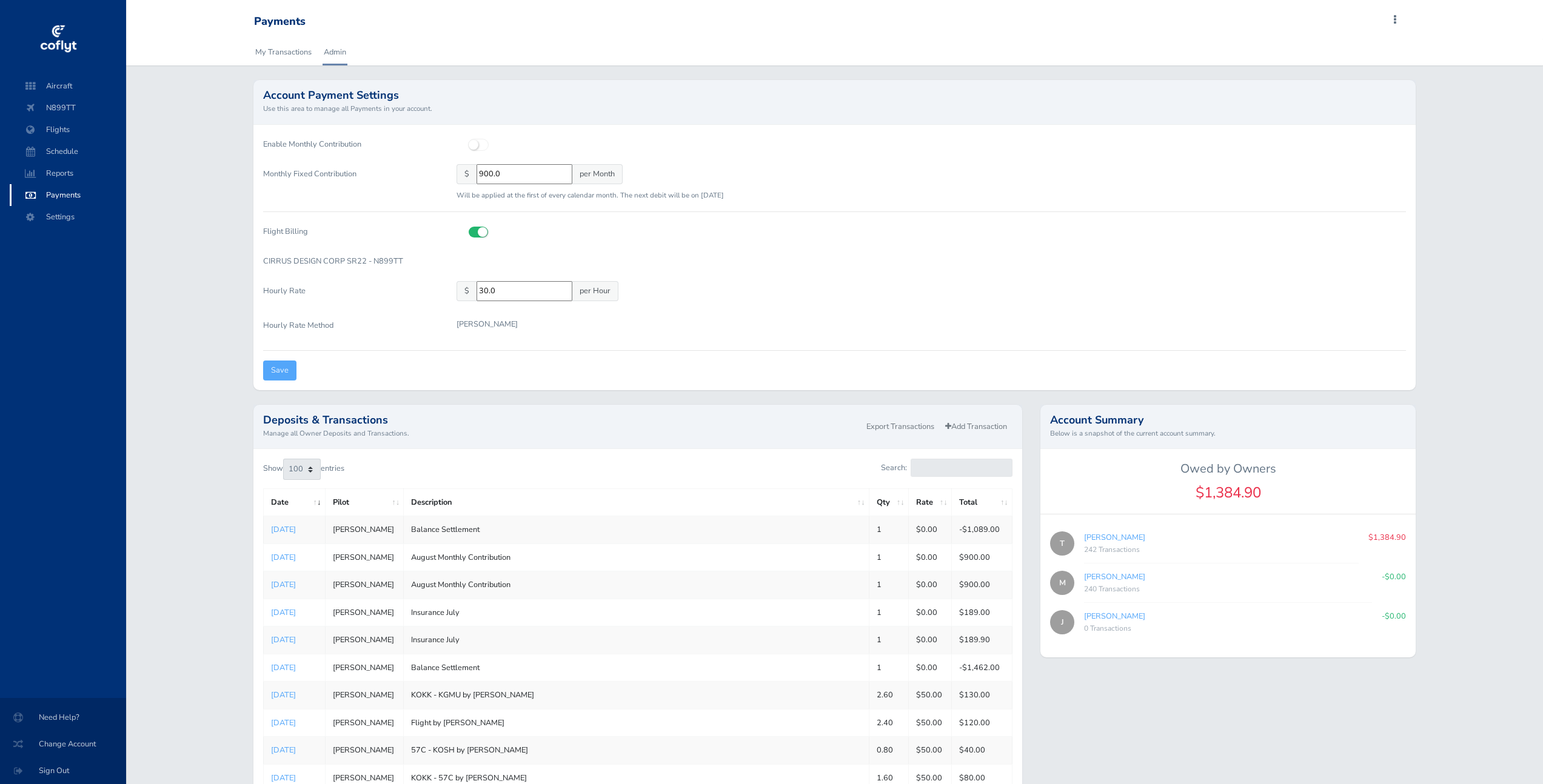
select select "100"
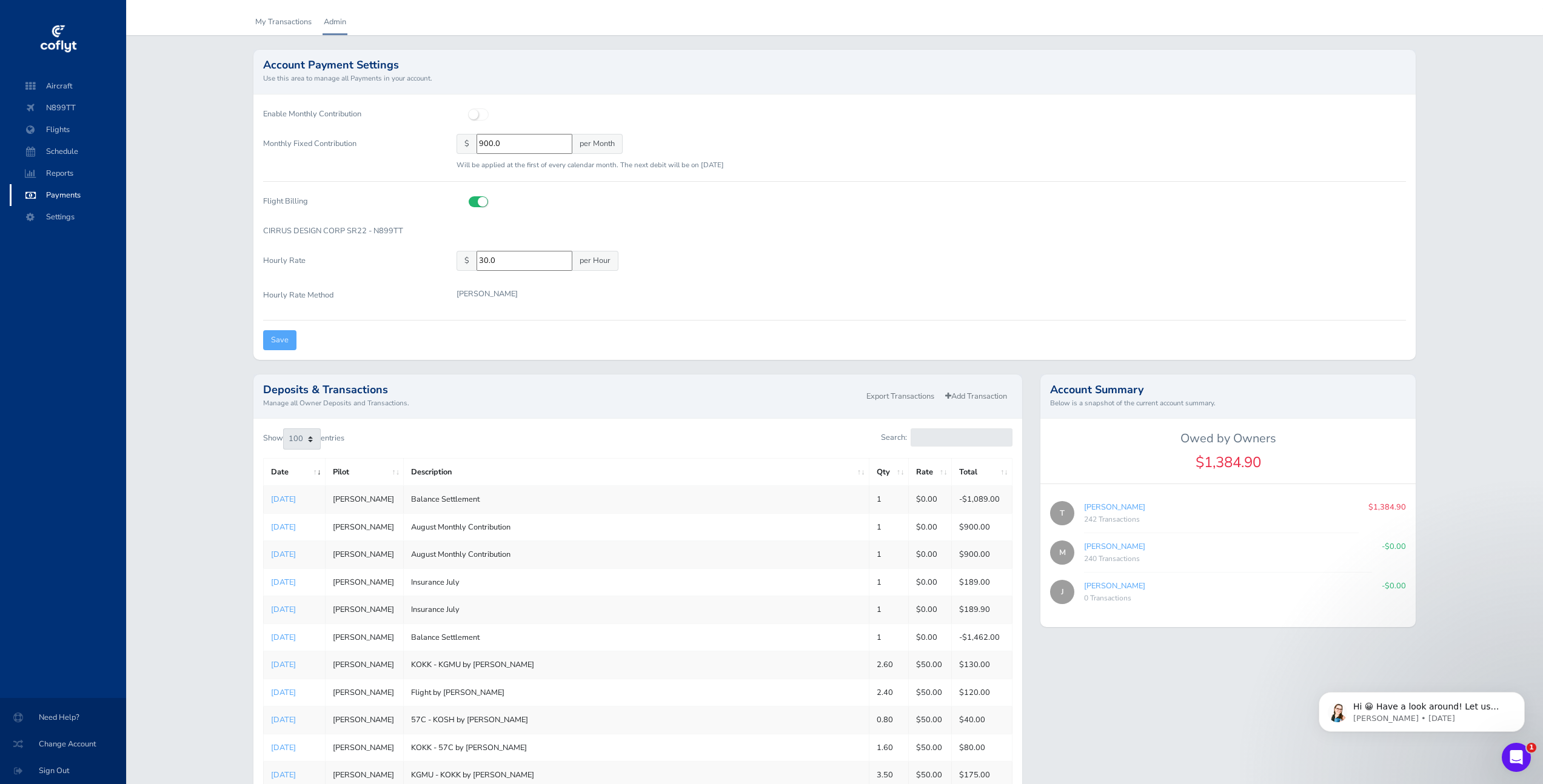
scroll to position [38, 0]
